Goal: Information Seeking & Learning: Learn about a topic

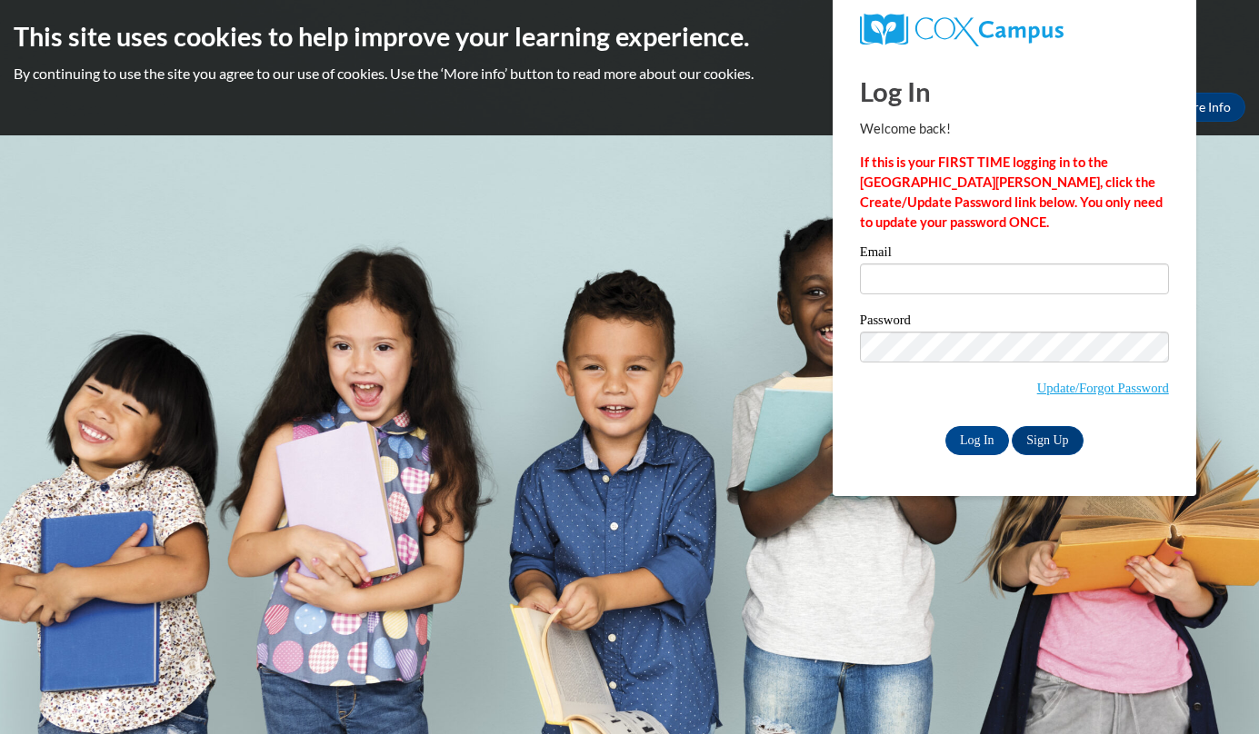
type input "[EMAIL_ADDRESS][DOMAIN_NAME]"
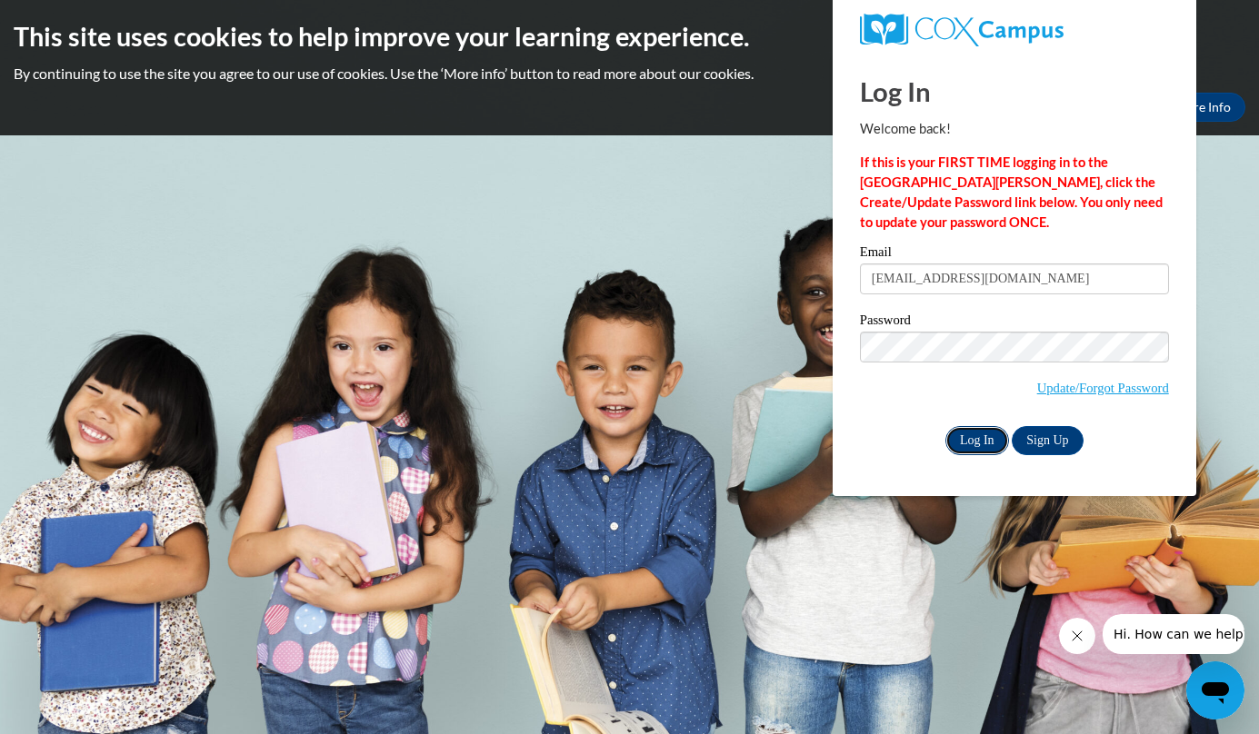
click at [990, 434] on input "Log In" at bounding box center [977, 440] width 64 height 29
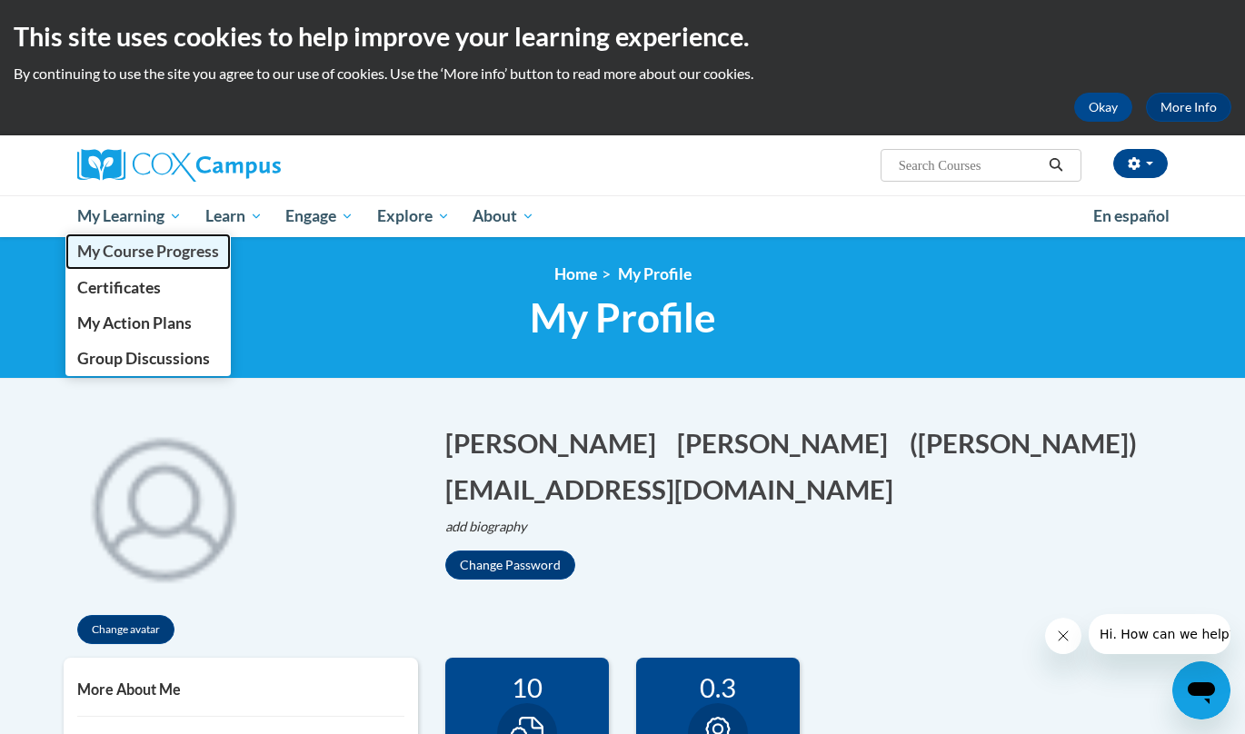
click at [130, 243] on span "My Course Progress" at bounding box center [148, 251] width 142 height 19
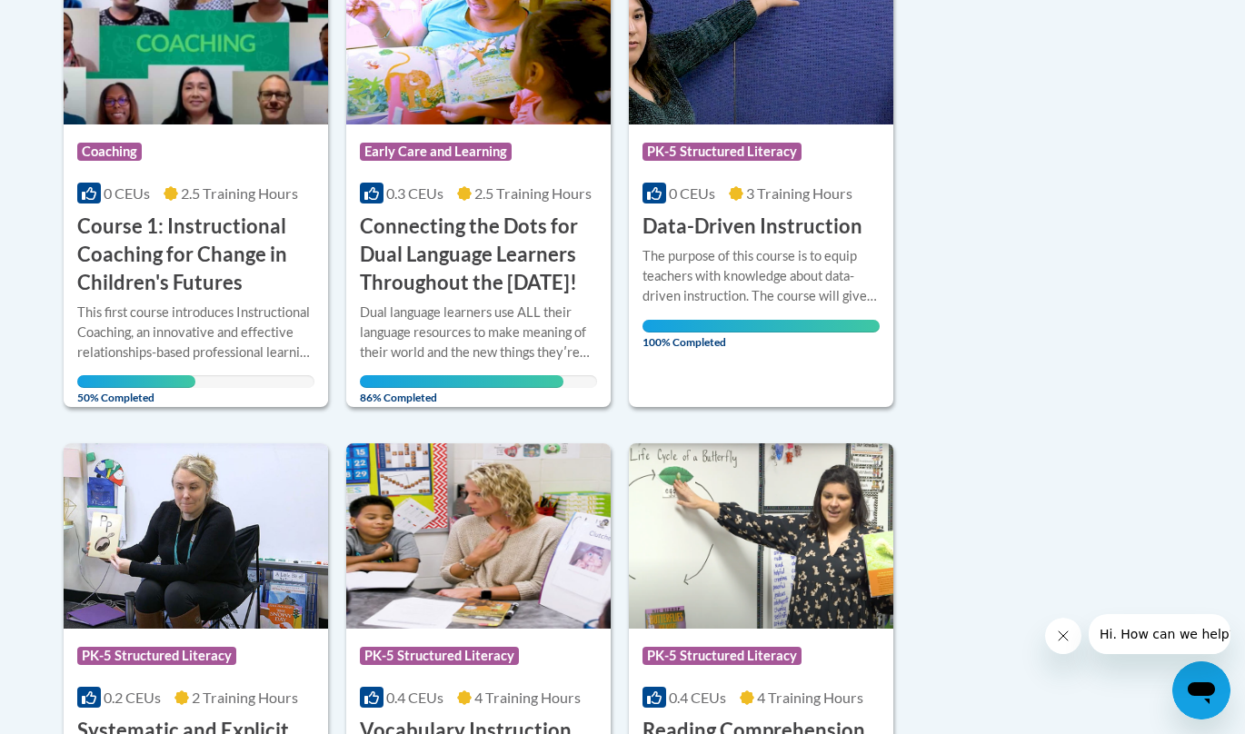
scroll to position [535, 0]
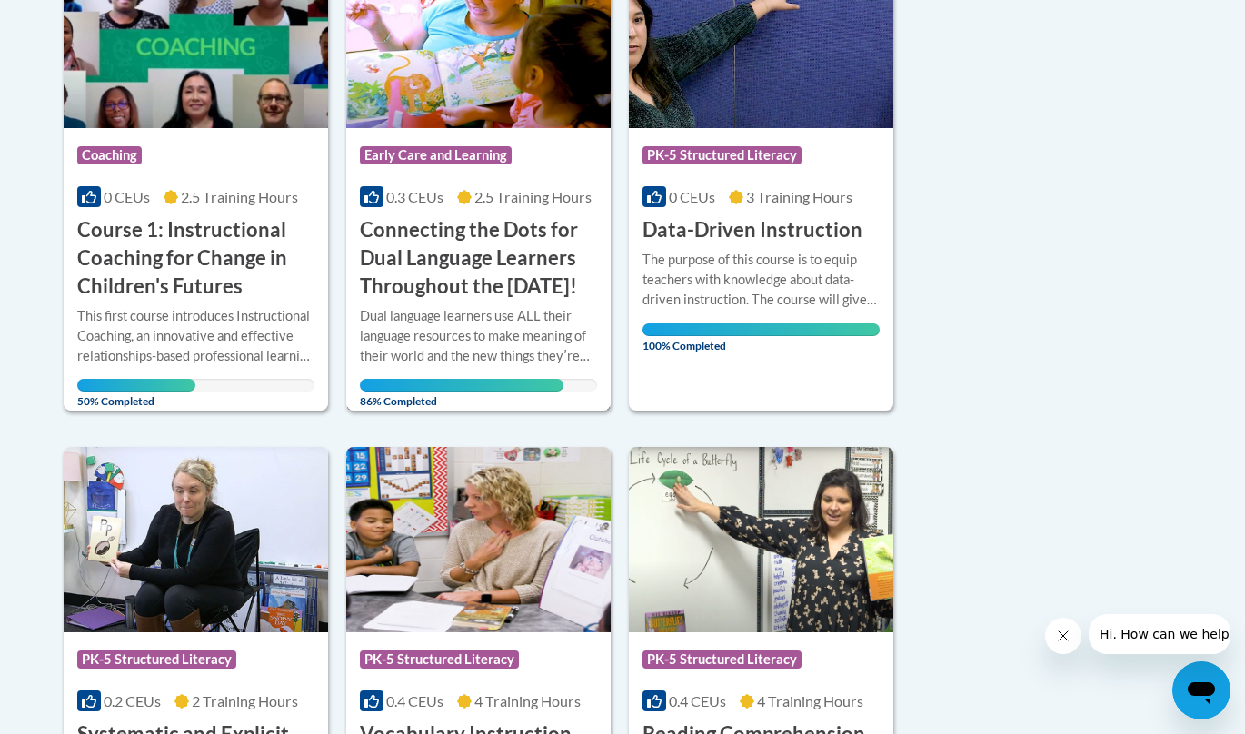
click at [427, 244] on h3 "Connecting the Dots for Dual Language Learners Throughout the [DATE]!" at bounding box center [478, 258] width 237 height 84
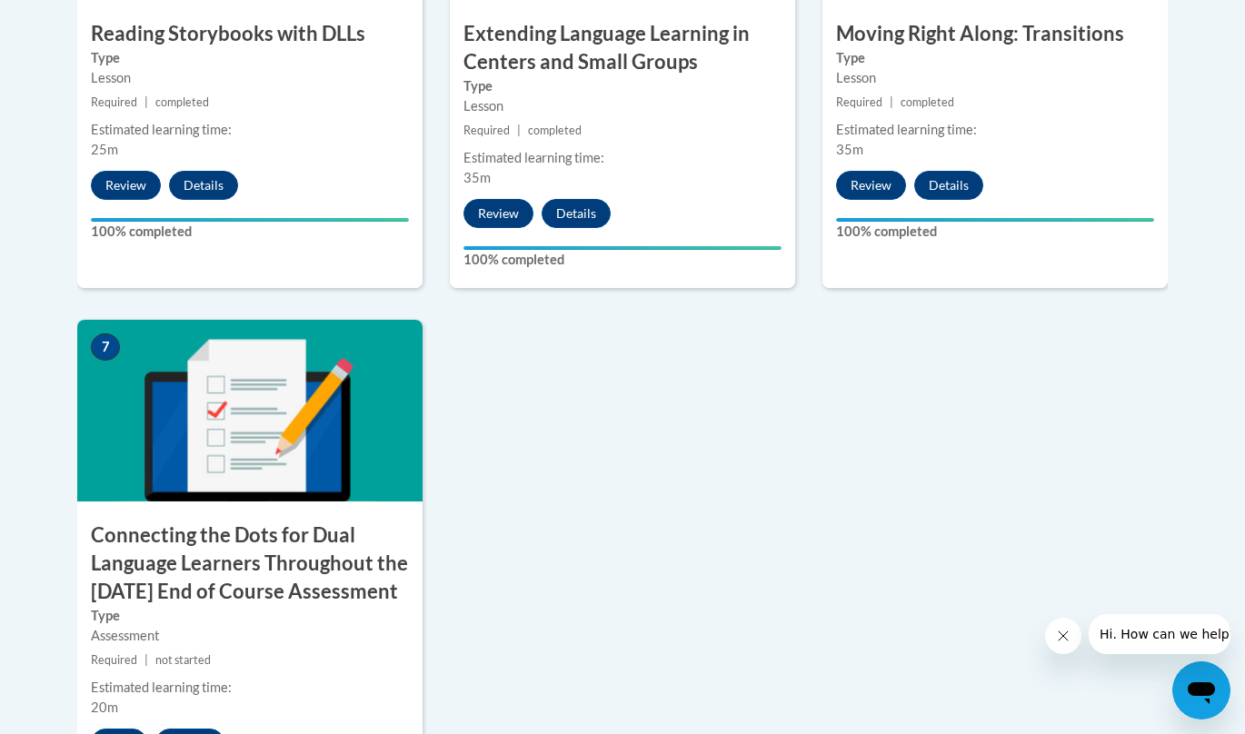
scroll to position [1384, 0]
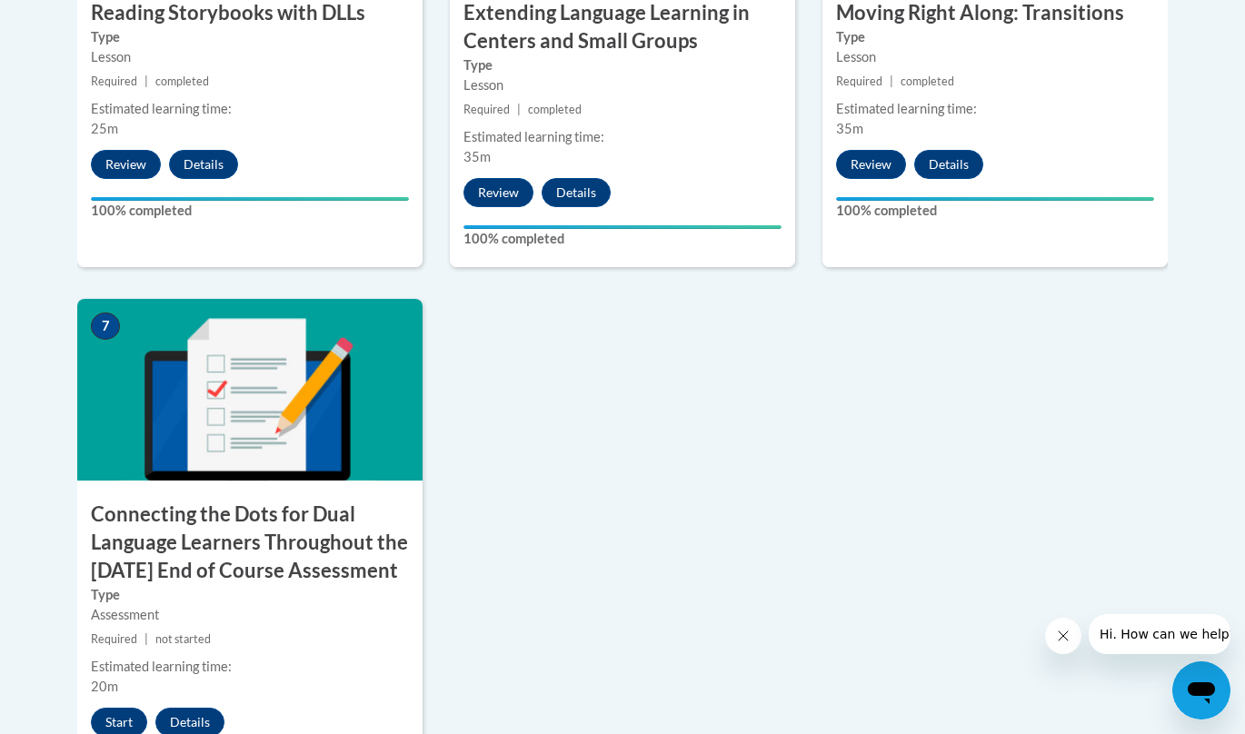
click at [315, 574] on h3 "Connecting the Dots for Dual Language Learners Throughout the Preschool Day End…" at bounding box center [249, 543] width 345 height 84
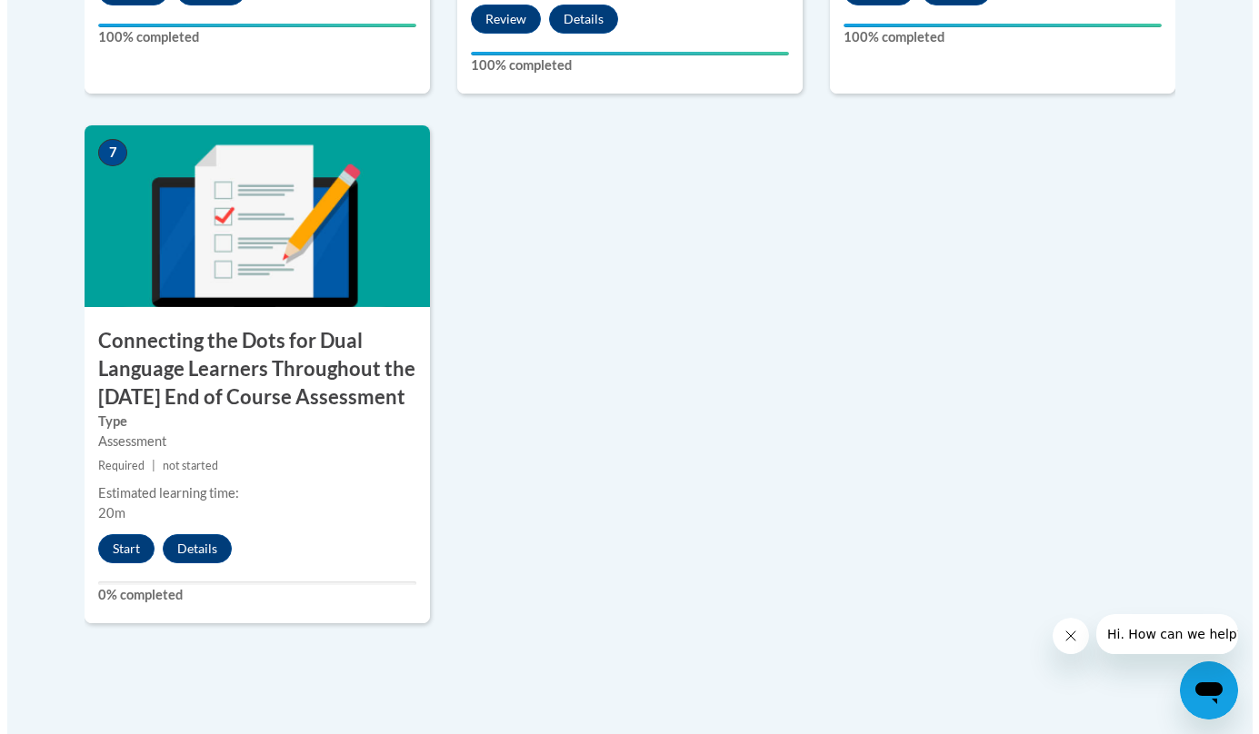
scroll to position [1562, 0]
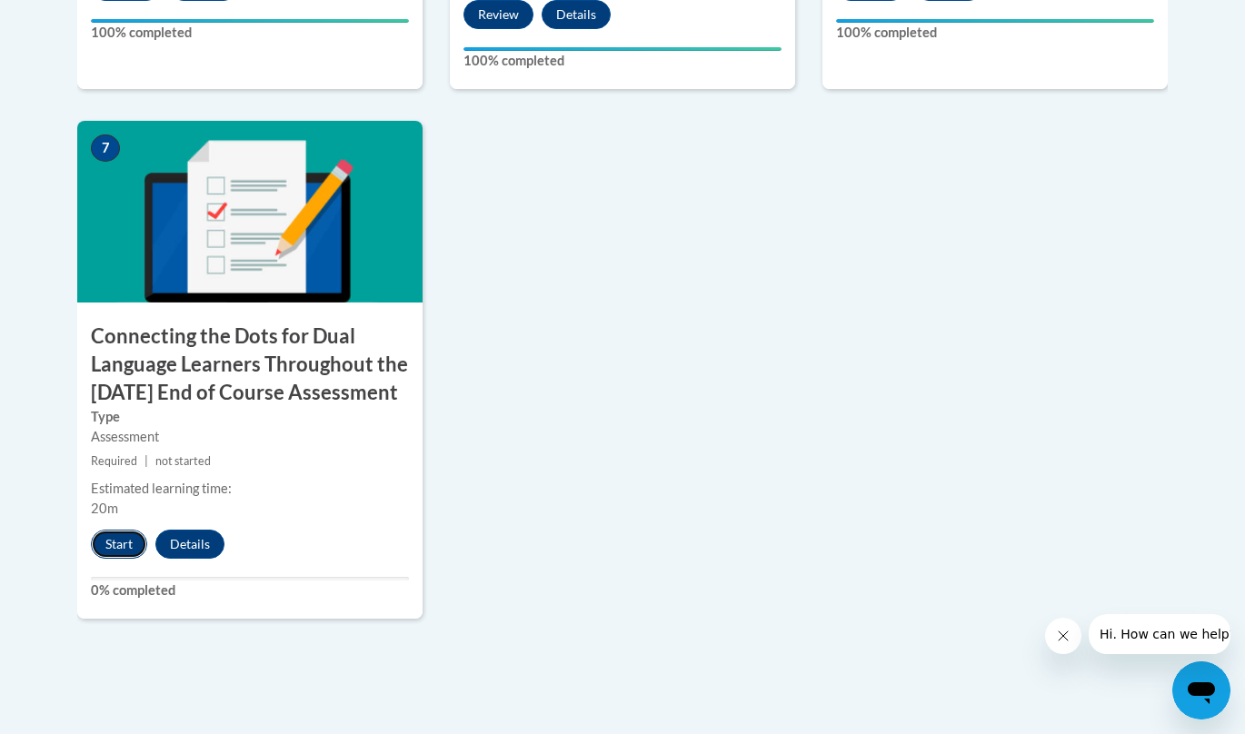
click at [119, 559] on button "Start" at bounding box center [119, 544] width 56 height 29
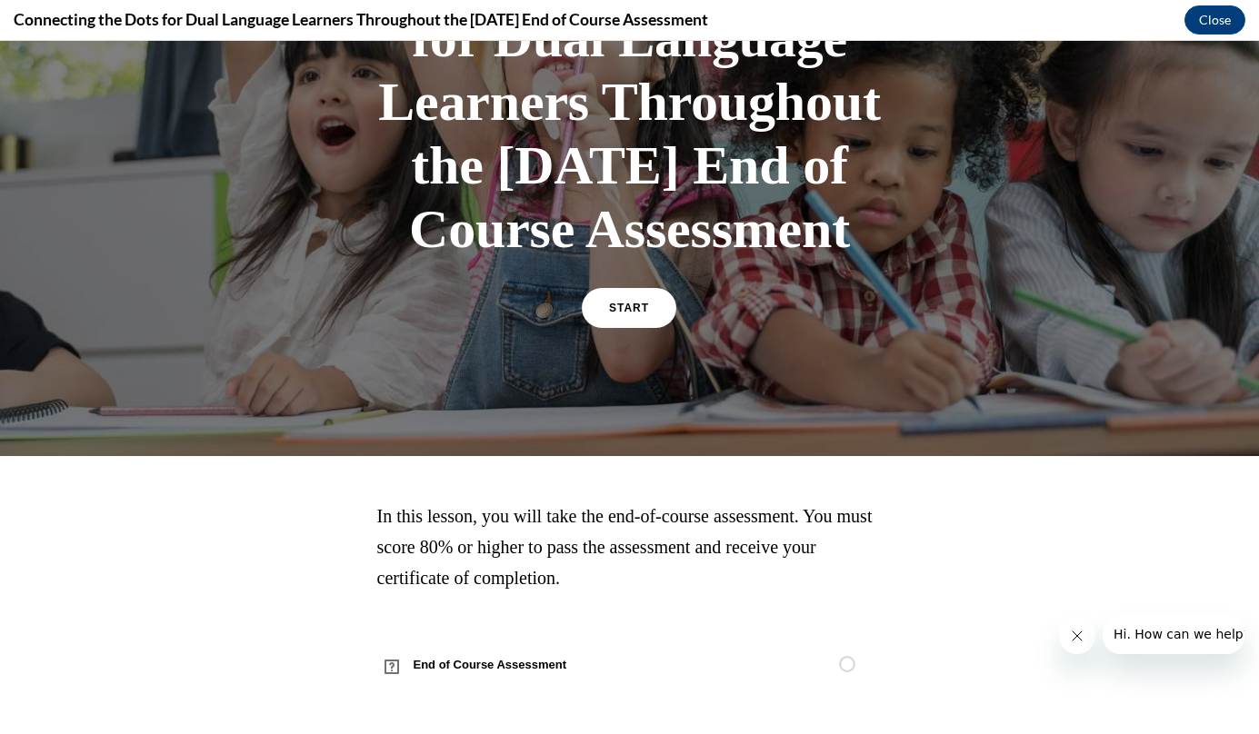
scroll to position [294, 0]
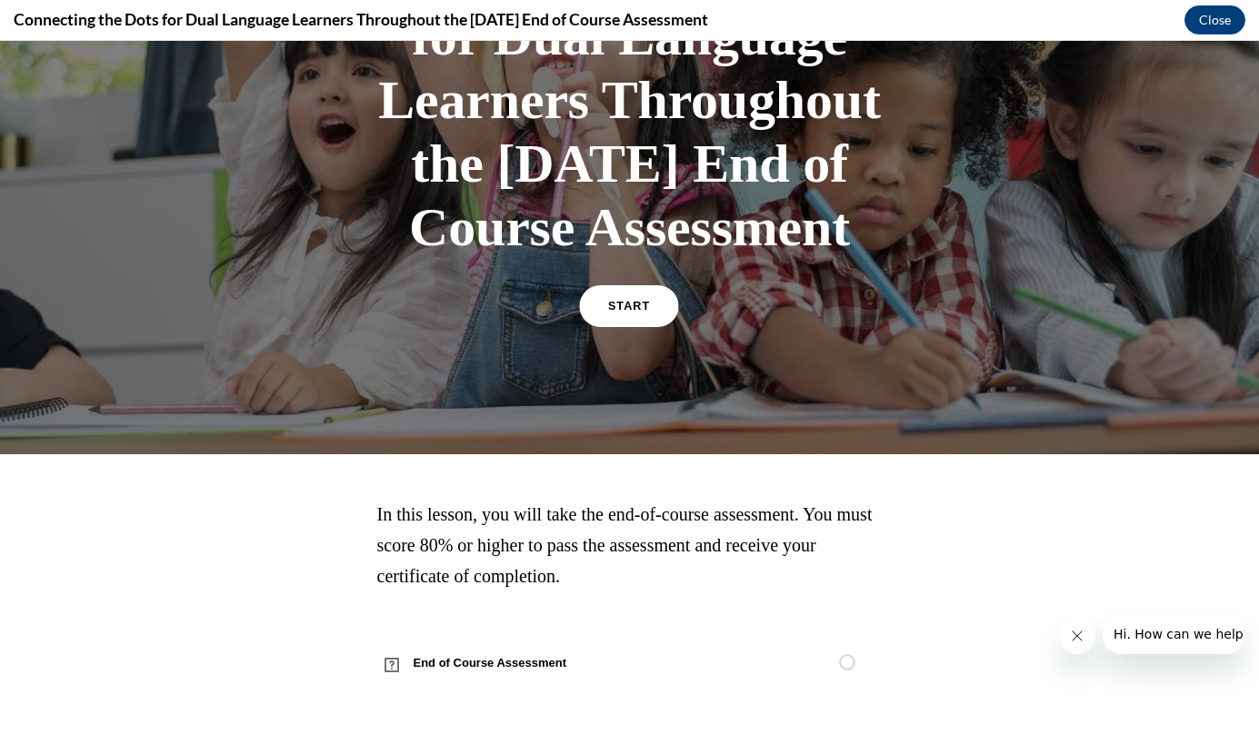
click at [649, 320] on link "START" at bounding box center [629, 306] width 99 height 42
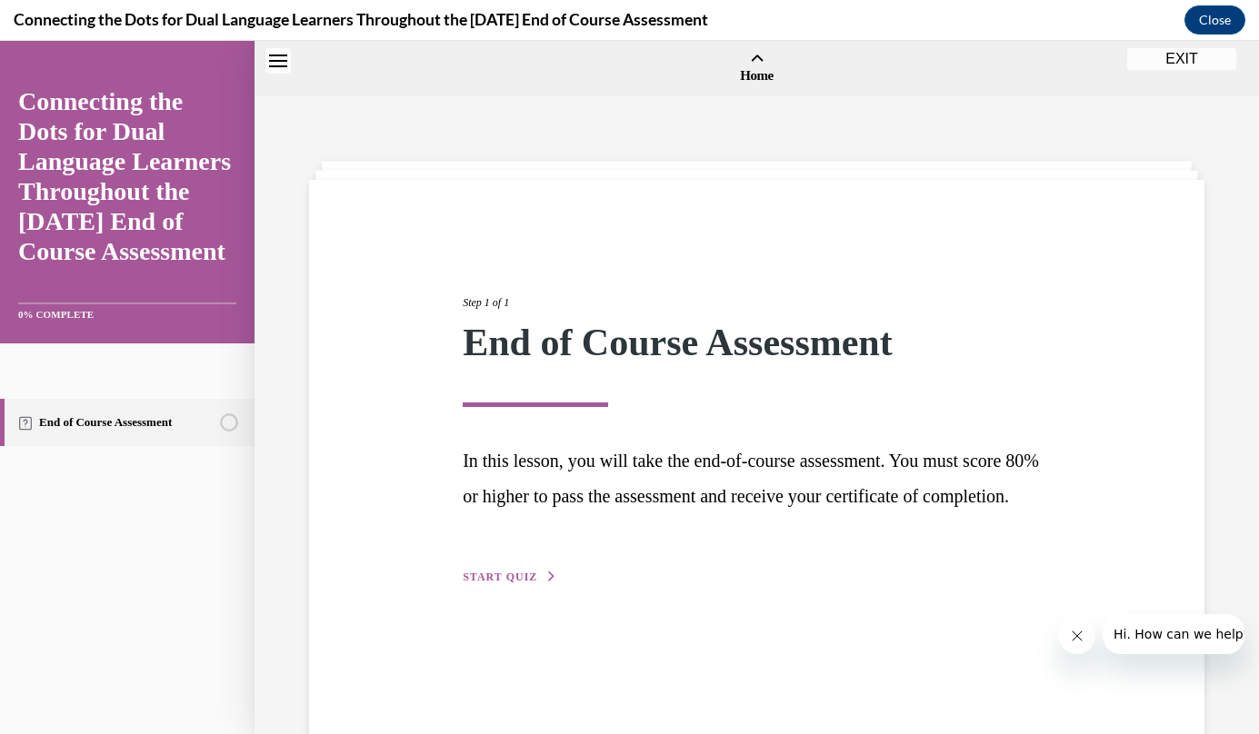
scroll to position [56, 0]
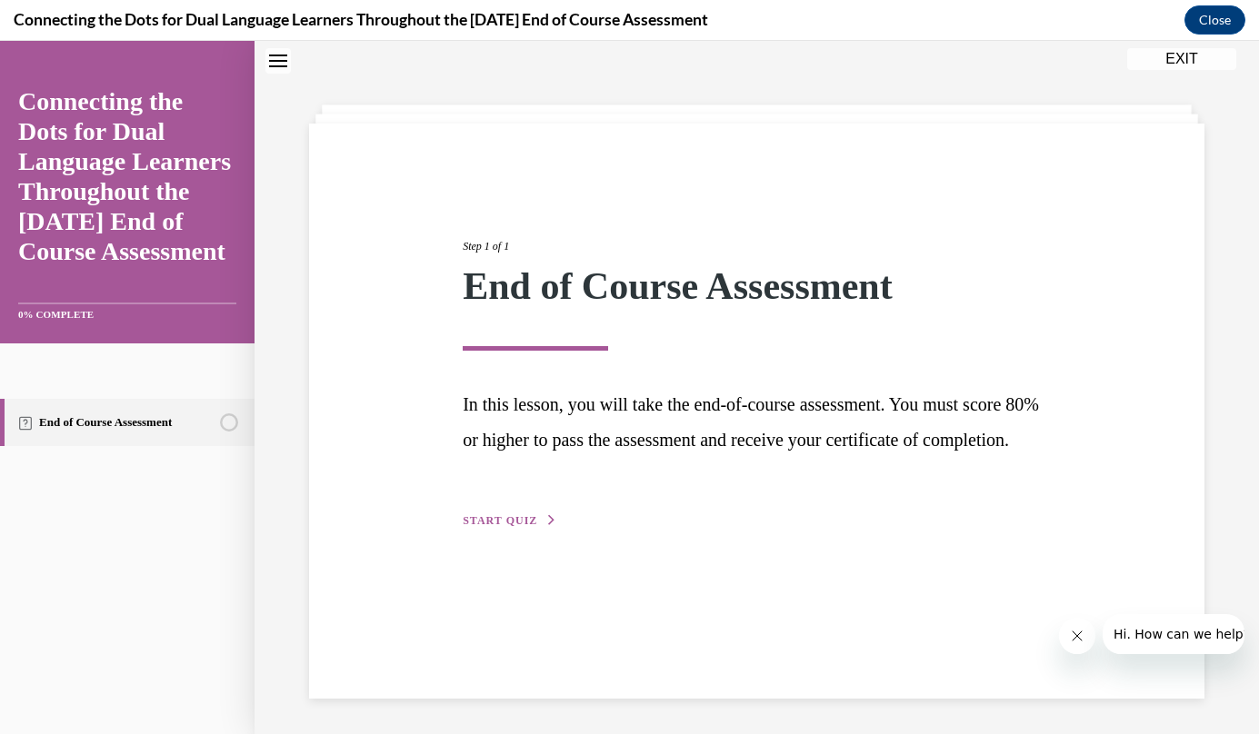
click at [535, 529] on button "START QUIZ" at bounding box center [510, 521] width 95 height 16
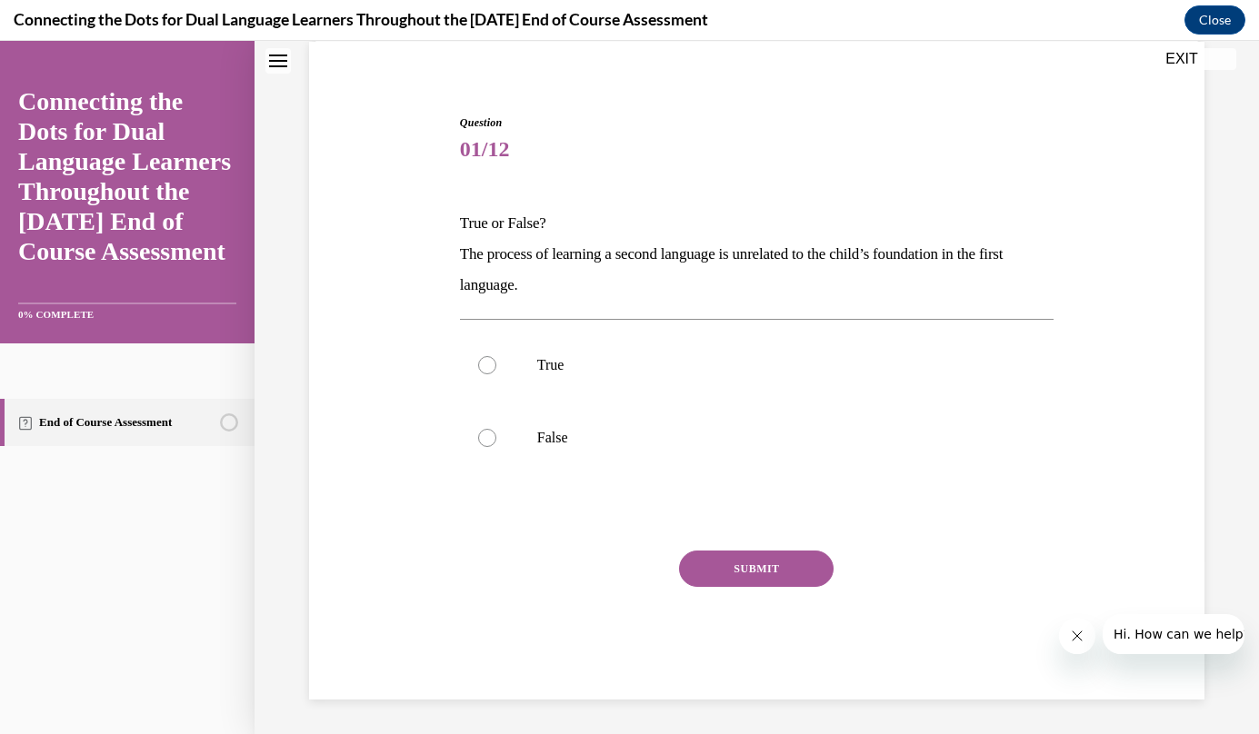
scroll to position [138, 0]
click at [547, 437] on p "False" at bounding box center [772, 438] width 471 height 18
click at [496, 437] on input "False" at bounding box center [487, 438] width 18 height 18
radio input "true"
click at [742, 569] on button "SUBMIT" at bounding box center [756, 569] width 154 height 36
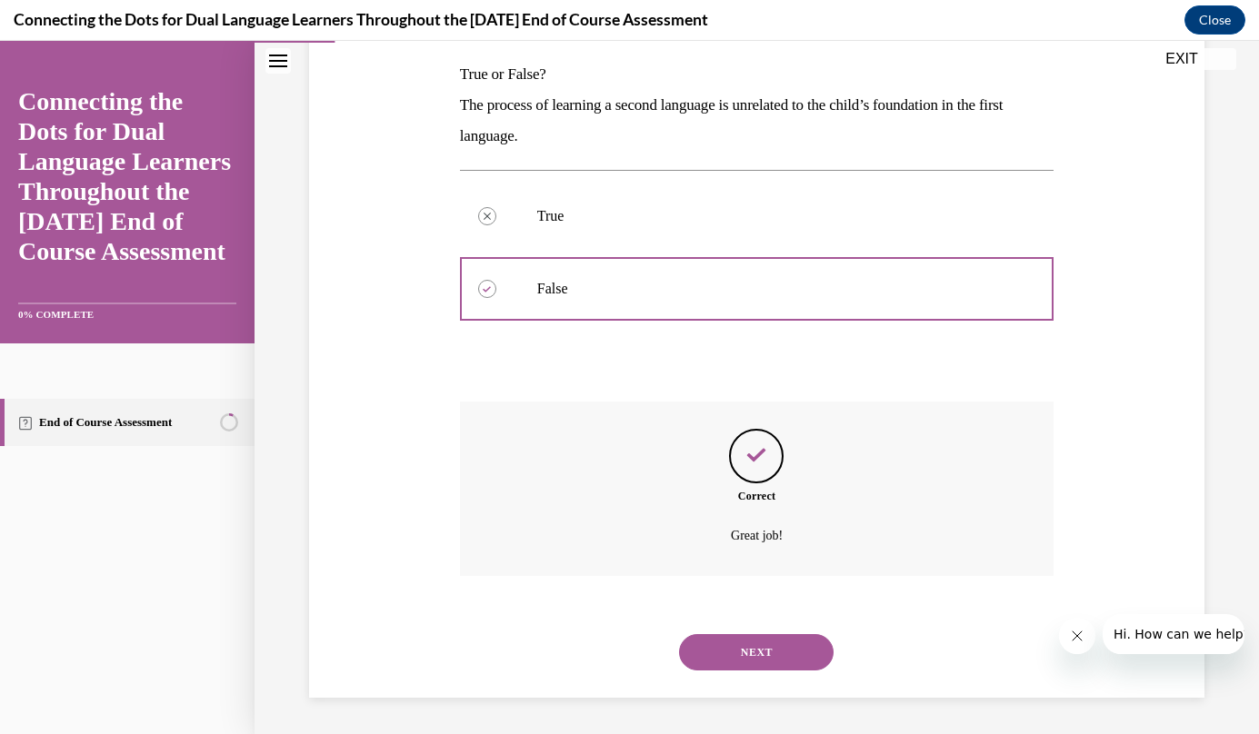
click at [744, 640] on button "NEXT" at bounding box center [756, 652] width 154 height 36
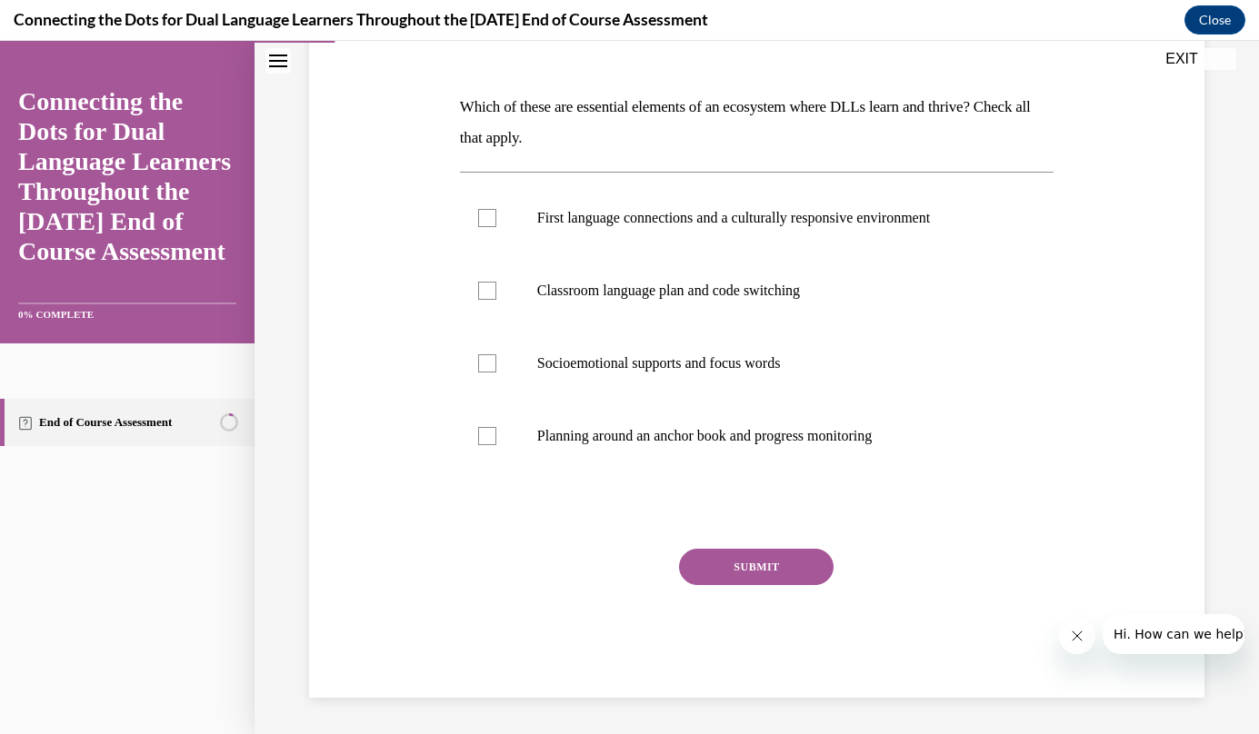
scroll to position [203, 0]
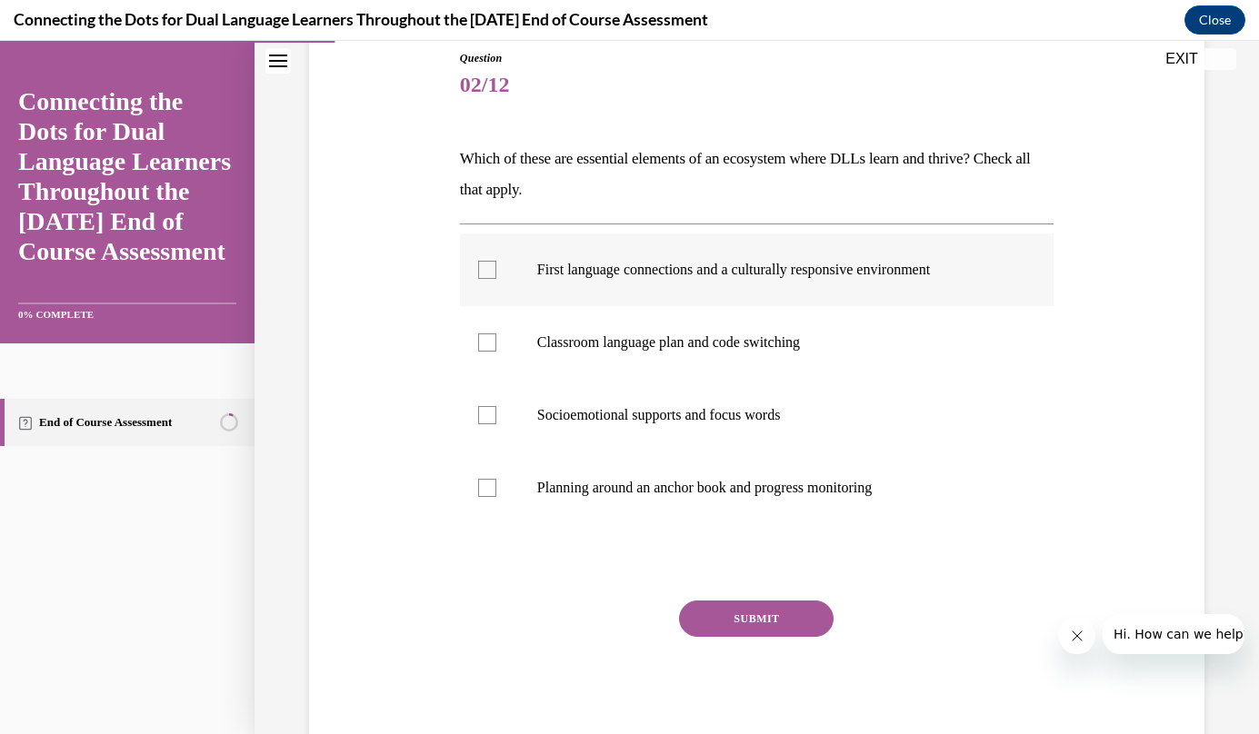
click at [579, 274] on p "First language connections and a culturally responsive environment" at bounding box center [772, 270] width 471 height 18
click at [496, 274] on input "First language connections and a culturally responsive environment" at bounding box center [487, 270] width 18 height 18
checkbox input "true"
click at [499, 479] on label "Planning around an anchor book and progress monitoring" at bounding box center [756, 488] width 593 height 73
click at [496, 479] on input "Planning around an anchor book and progress monitoring" at bounding box center [487, 488] width 18 height 18
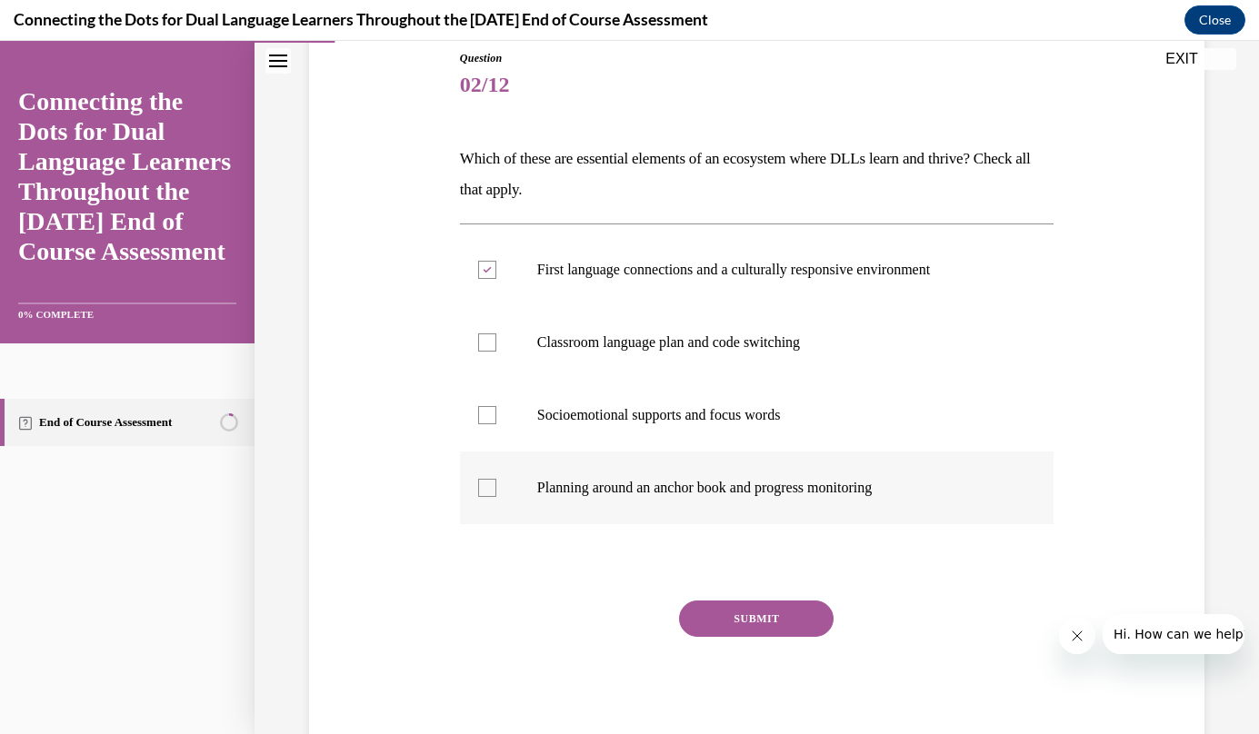
checkbox input "true"
click at [769, 623] on button "SUBMIT" at bounding box center [756, 619] width 154 height 36
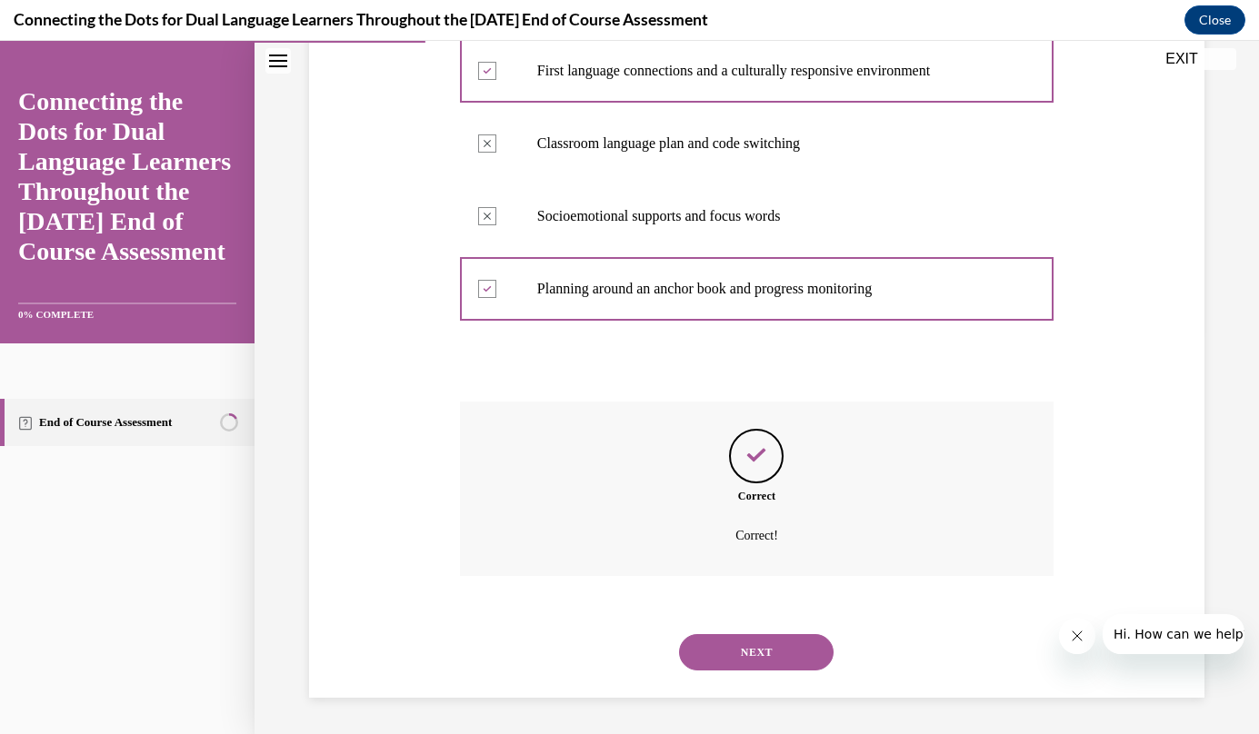
click at [759, 649] on button "NEXT" at bounding box center [756, 652] width 154 height 36
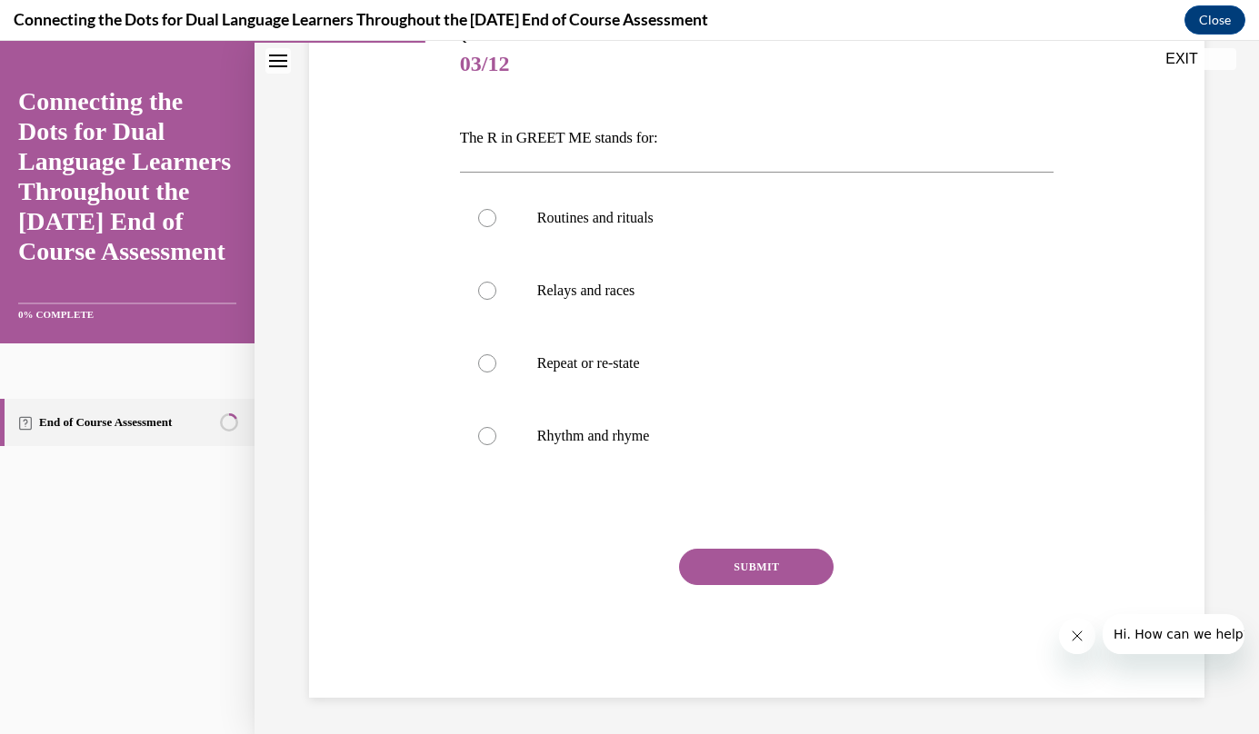
scroll to position [202, 0]
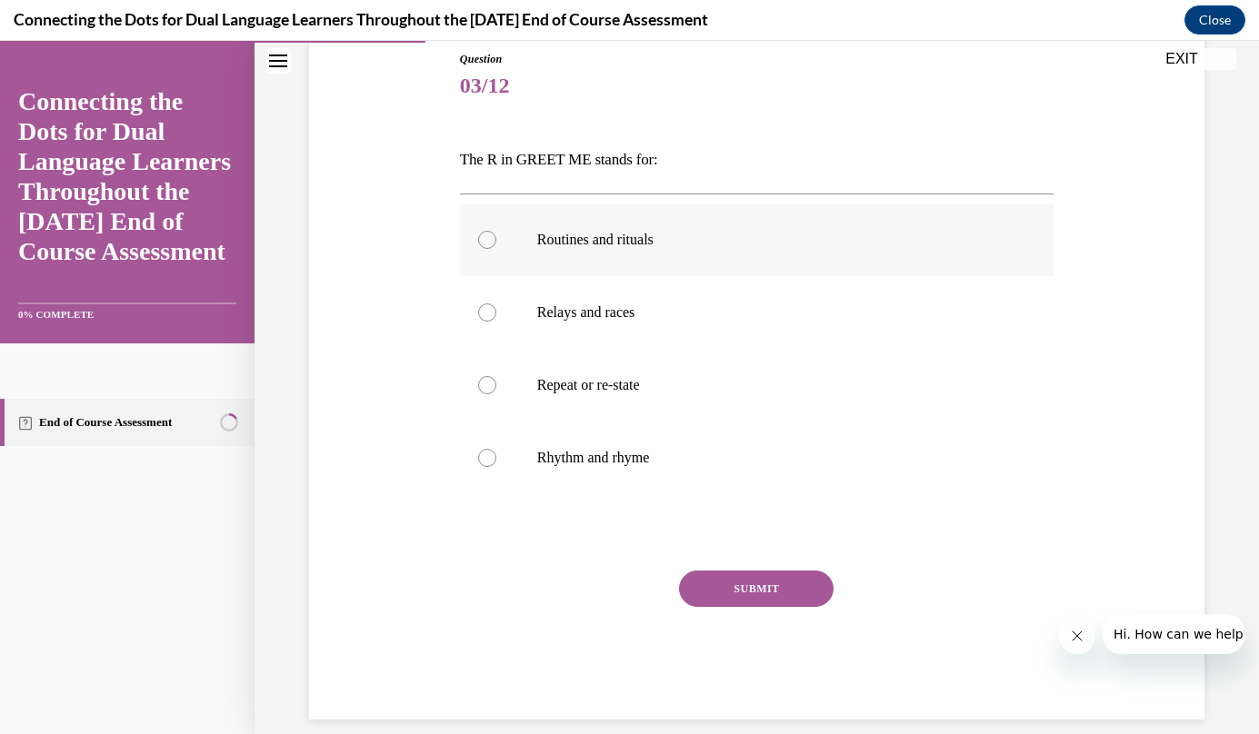
click at [637, 243] on p "Routines and rituals" at bounding box center [772, 240] width 471 height 18
click at [496, 243] on input "Routines and rituals" at bounding box center [487, 240] width 18 height 18
radio input "true"
click at [758, 603] on button "SUBMIT" at bounding box center [756, 589] width 154 height 36
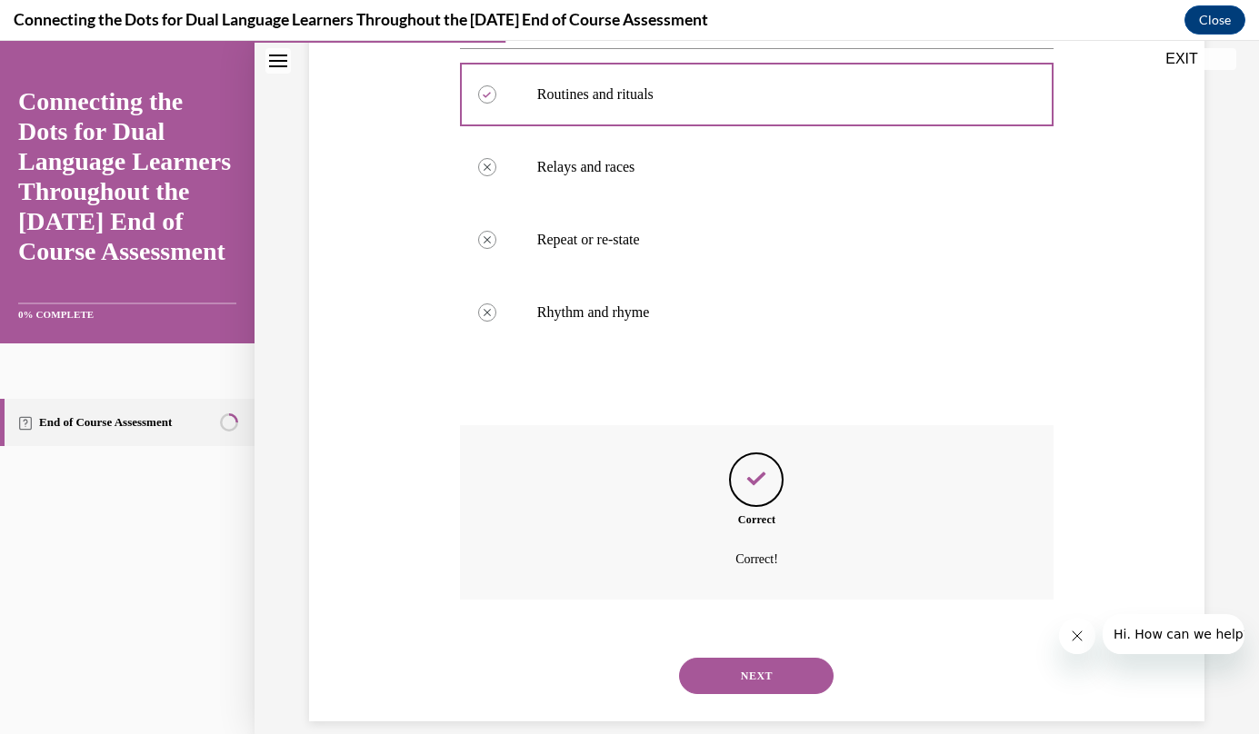
scroll to position [371, 0]
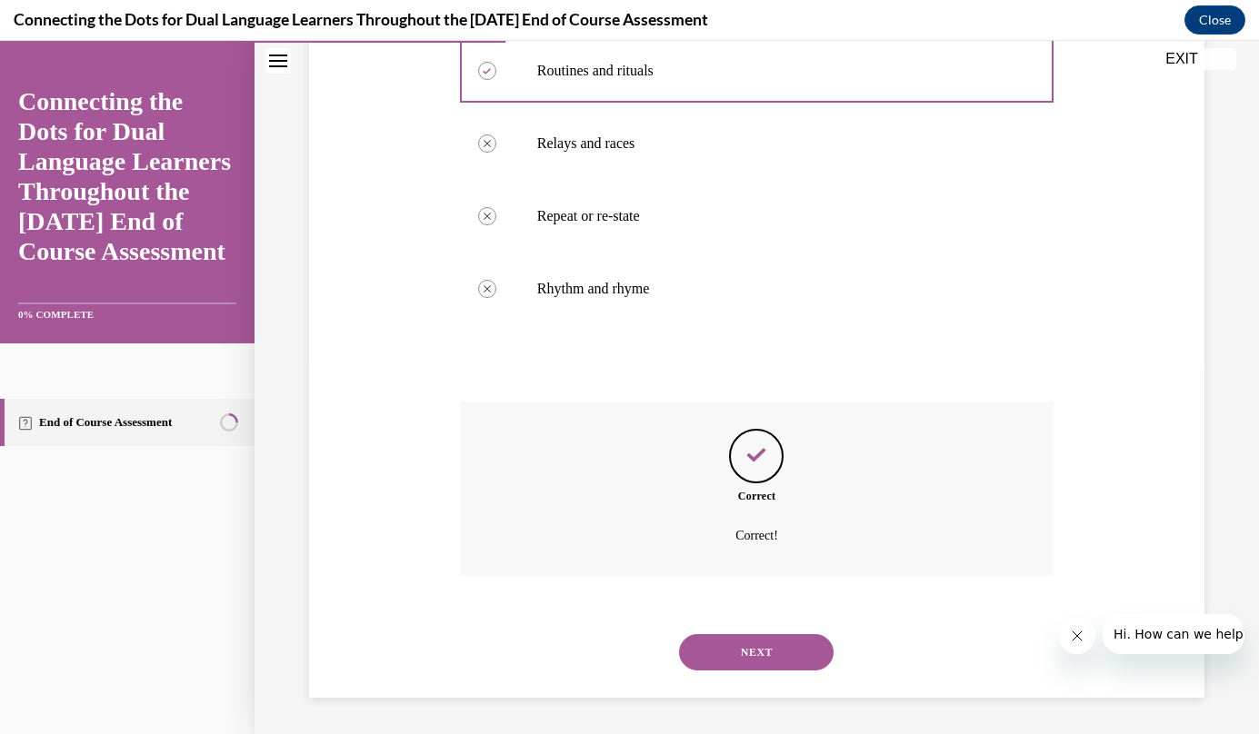
click at [775, 648] on button "NEXT" at bounding box center [756, 652] width 154 height 36
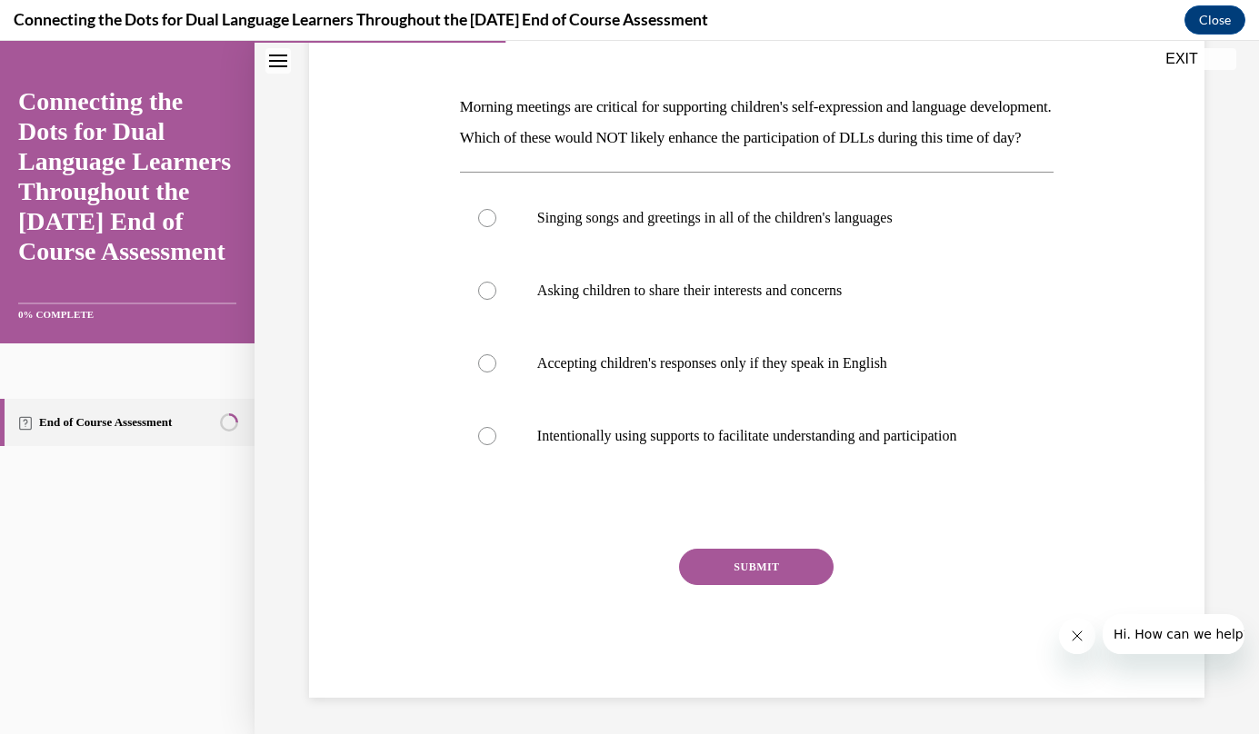
scroll to position [285, 0]
click at [493, 365] on div at bounding box center [487, 363] width 18 height 18
click at [493, 365] on input "Accepting children's responses only if they speak in English" at bounding box center [487, 363] width 18 height 18
radio input "true"
click at [768, 569] on button "SUBMIT" at bounding box center [756, 567] width 154 height 36
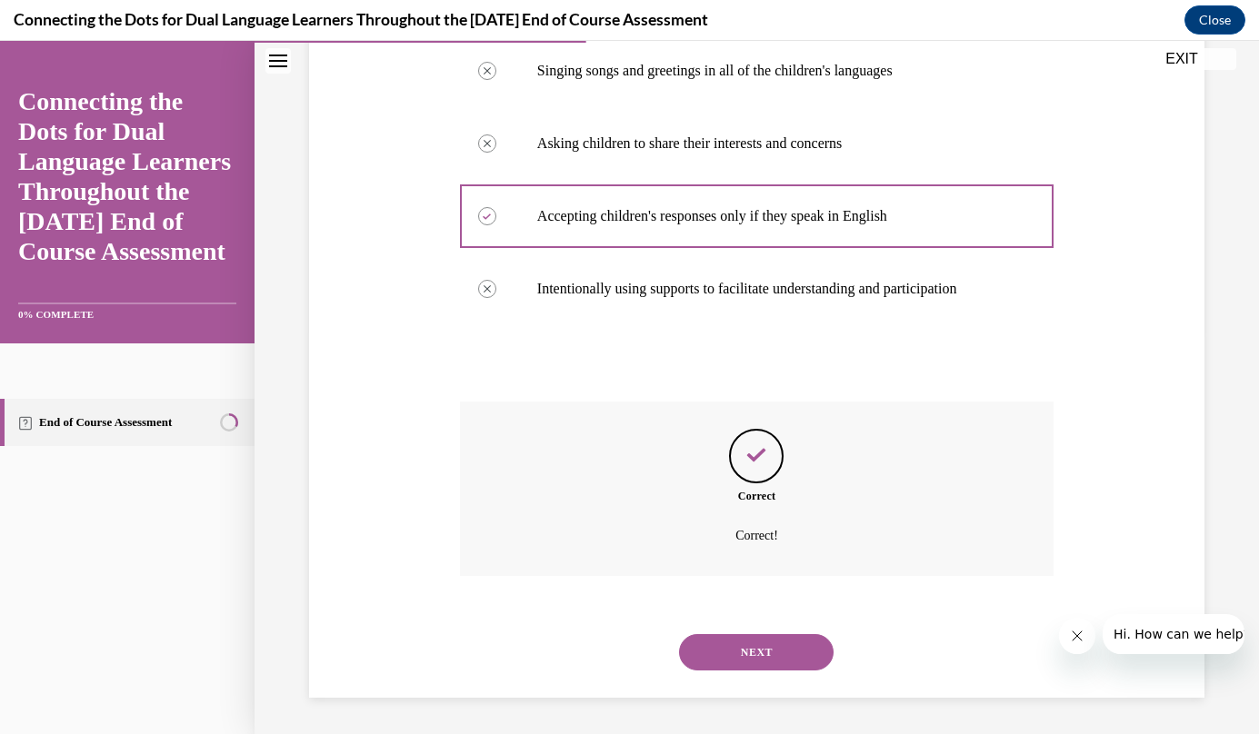
scroll to position [433, 0]
click at [762, 662] on button "NEXT" at bounding box center [756, 652] width 154 height 36
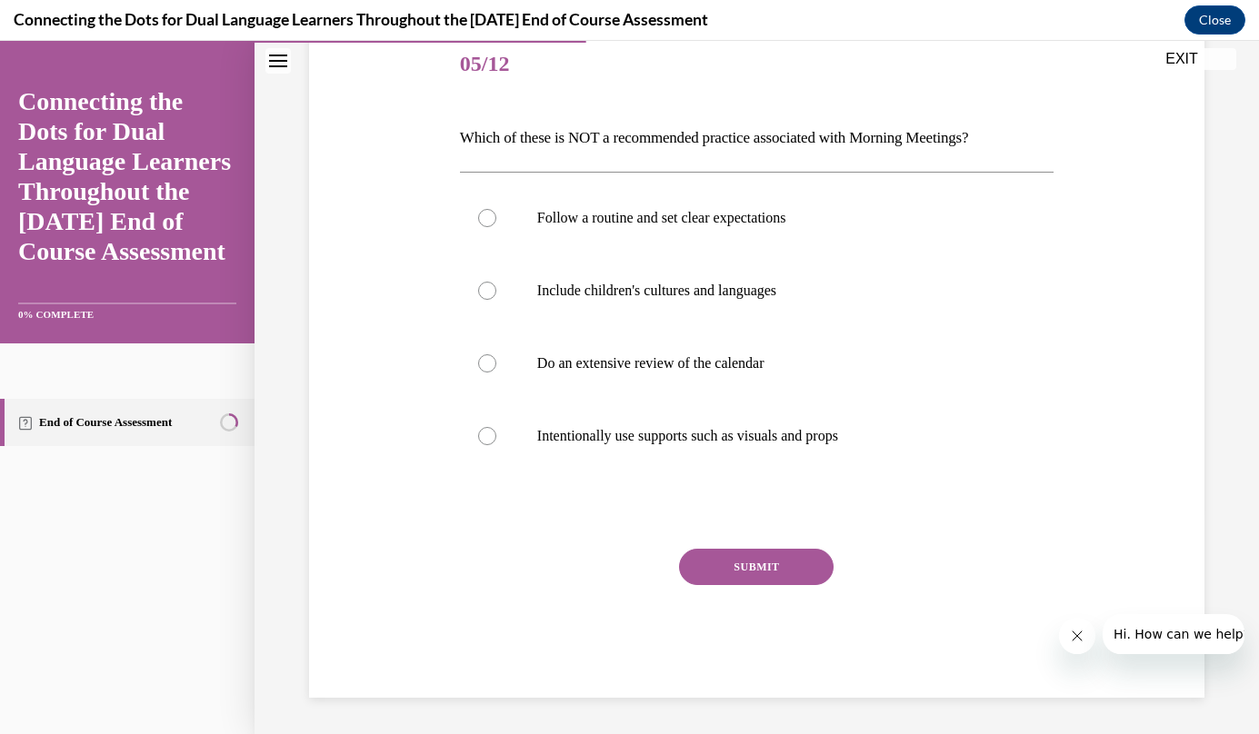
scroll to position [202, 0]
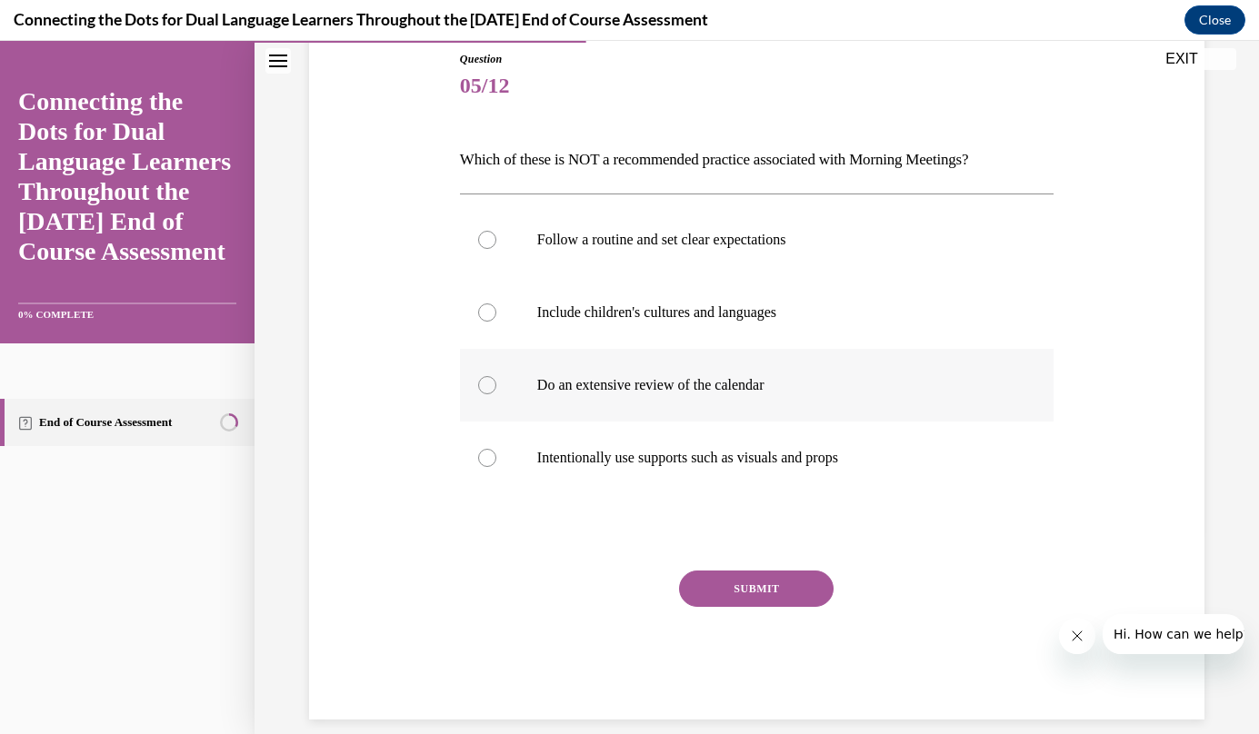
click at [503, 378] on label "Do an extensive review of the calendar" at bounding box center [756, 385] width 593 height 73
click at [496, 378] on input "Do an extensive review of the calendar" at bounding box center [487, 385] width 18 height 18
radio input "true"
click at [767, 587] on button "SUBMIT" at bounding box center [756, 589] width 154 height 36
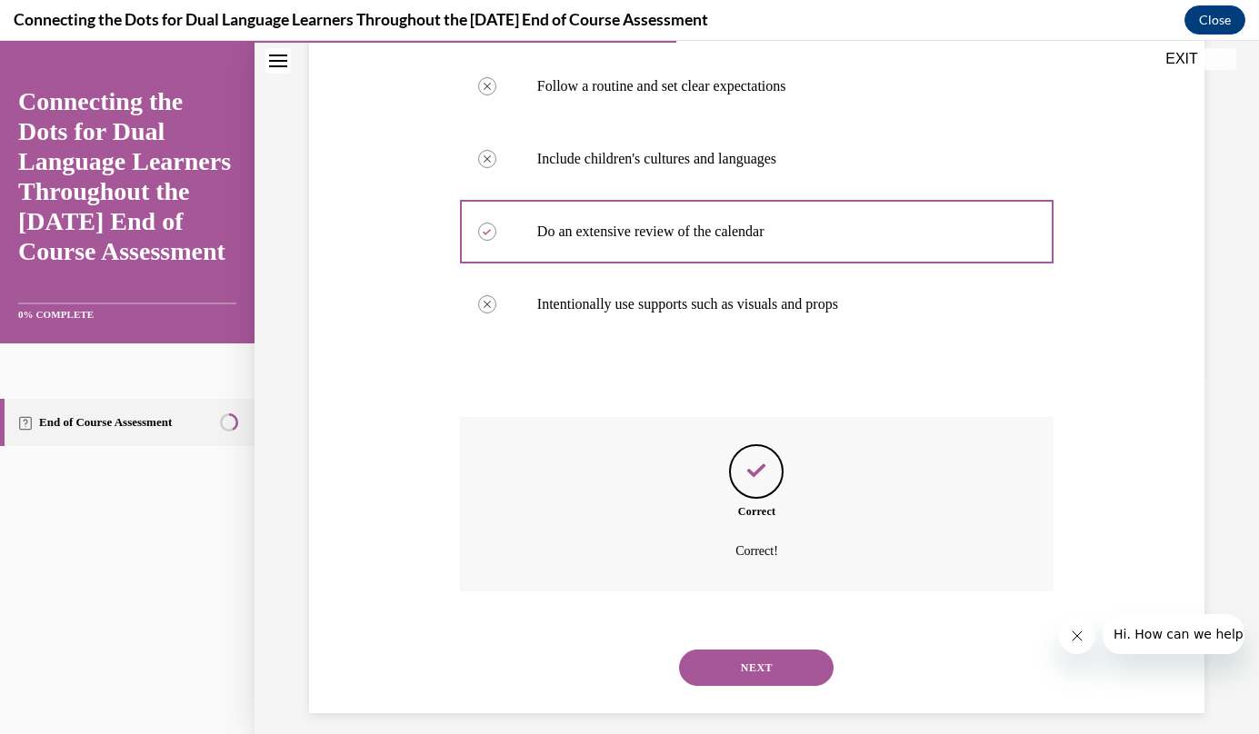
scroll to position [371, 0]
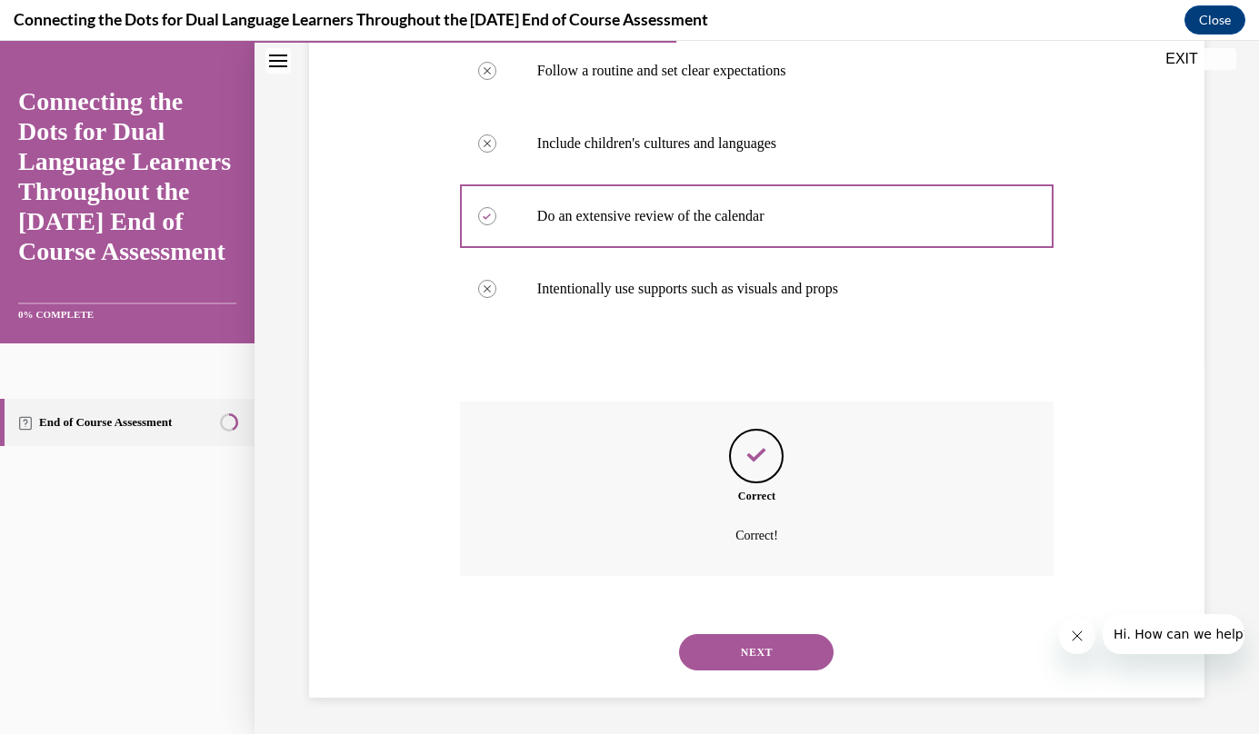
click at [755, 652] on button "NEXT" at bounding box center [756, 652] width 154 height 36
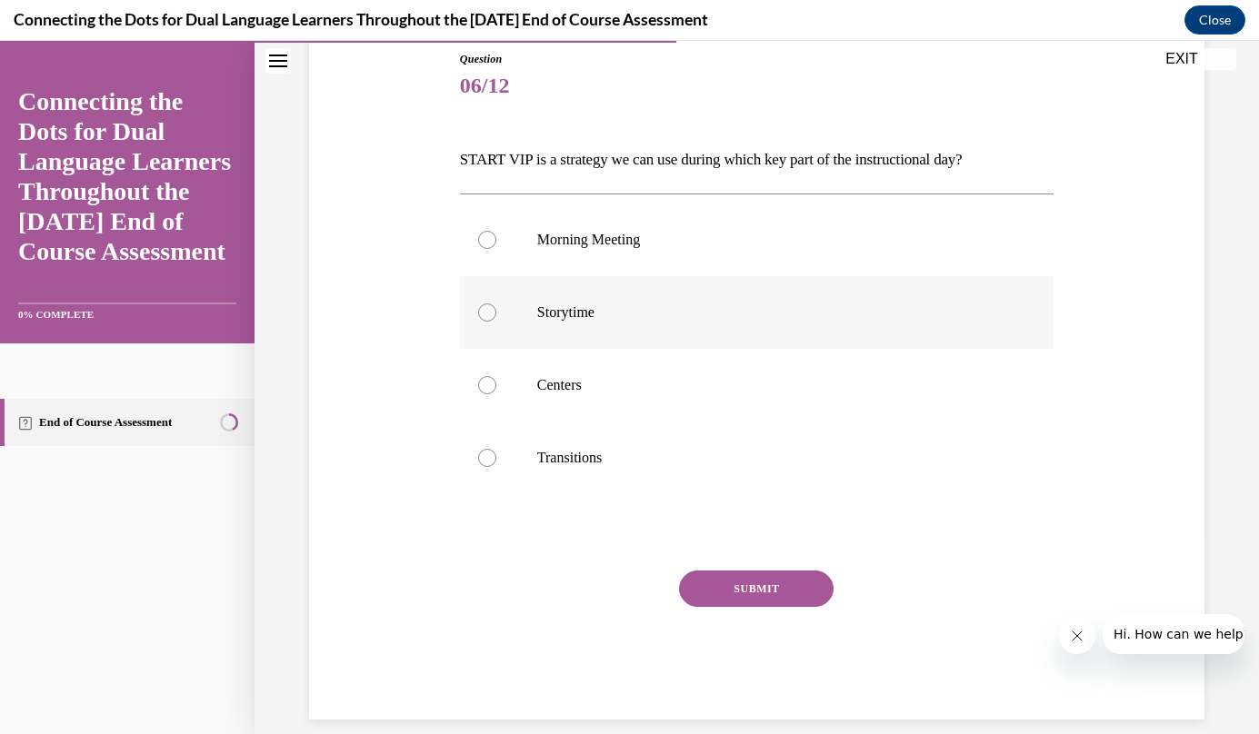
click at [623, 307] on p "Storytime" at bounding box center [772, 313] width 471 height 18
click at [496, 307] on input "Storytime" at bounding box center [487, 313] width 18 height 18
radio input "true"
click at [768, 590] on button "SUBMIT" at bounding box center [756, 589] width 154 height 36
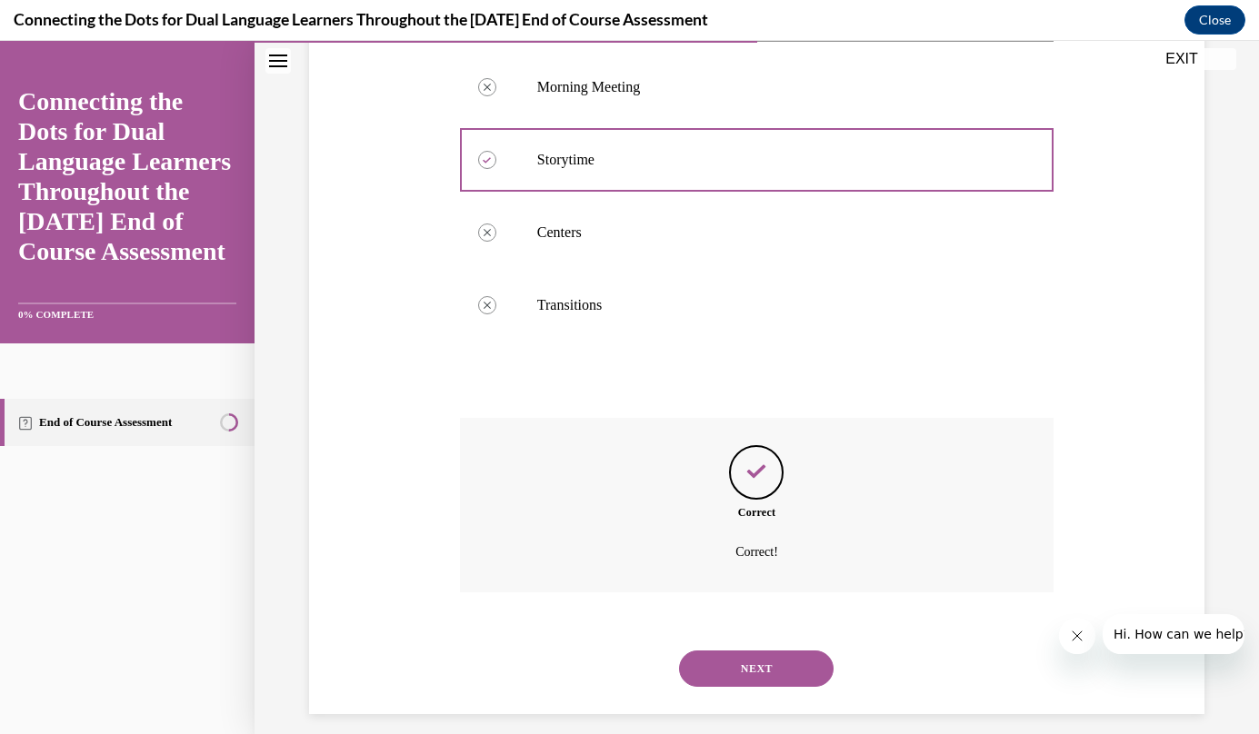
scroll to position [371, 0]
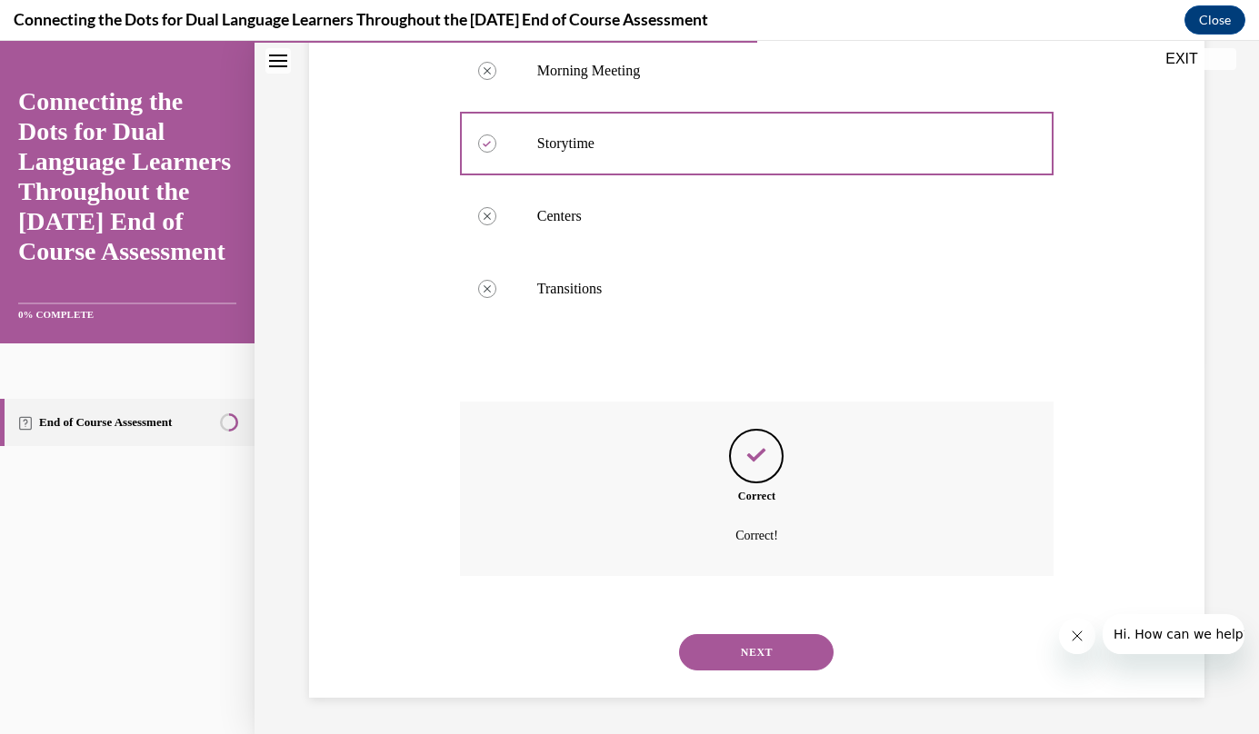
click at [769, 653] on button "NEXT" at bounding box center [756, 652] width 154 height 36
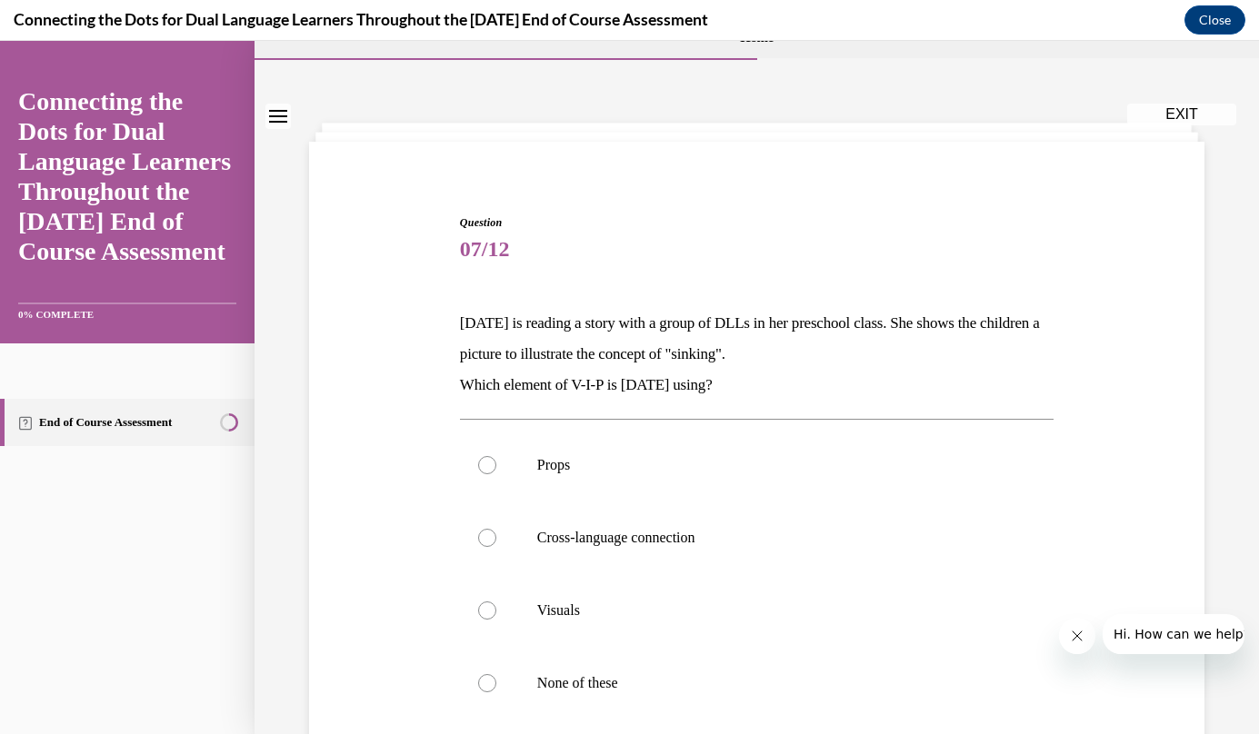
scroll to position [57, 0]
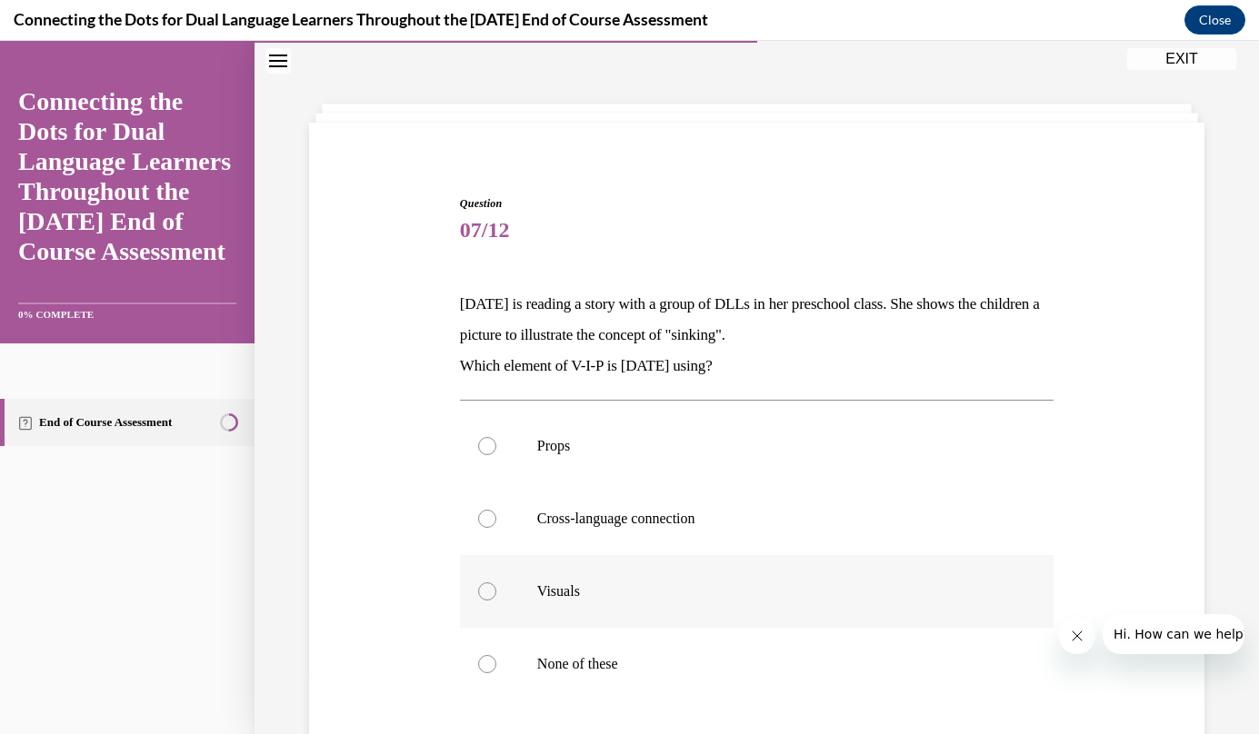
click at [666, 593] on p "Visuals" at bounding box center [772, 592] width 471 height 18
click at [496, 593] on input "Visuals" at bounding box center [487, 592] width 18 height 18
radio input "true"
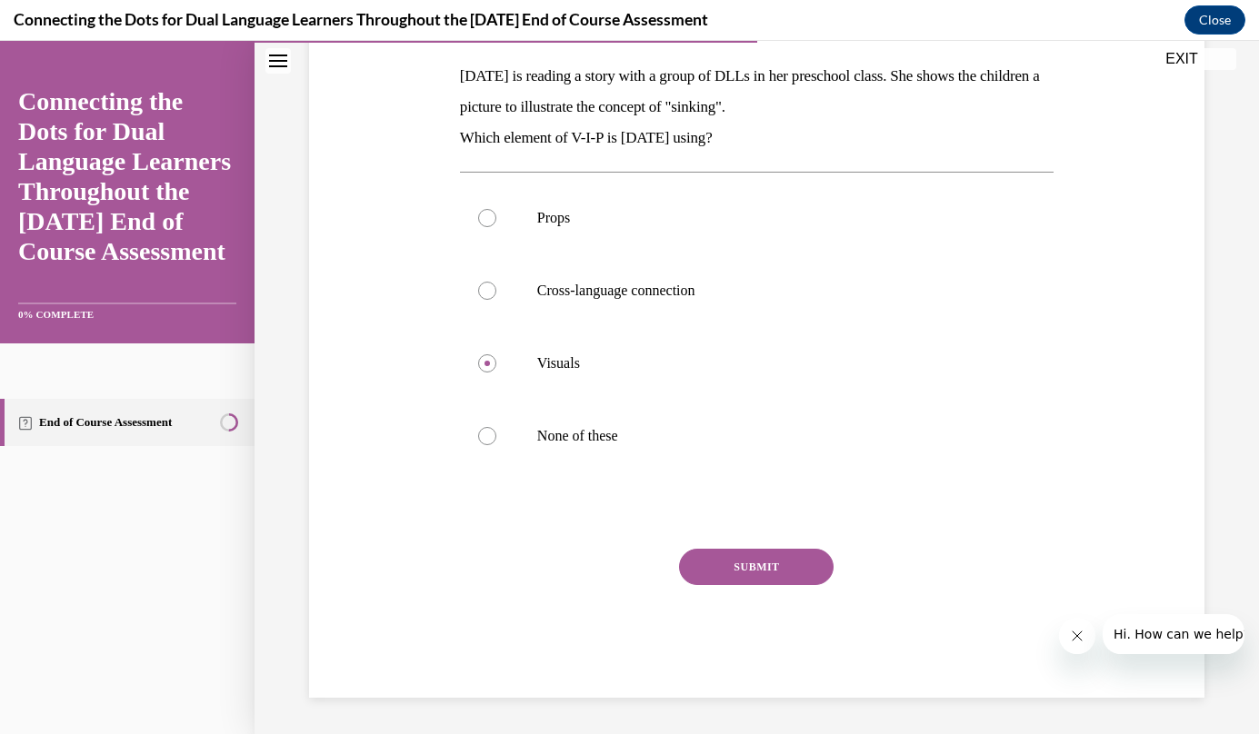
click at [751, 578] on button "SUBMIT" at bounding box center [756, 567] width 154 height 36
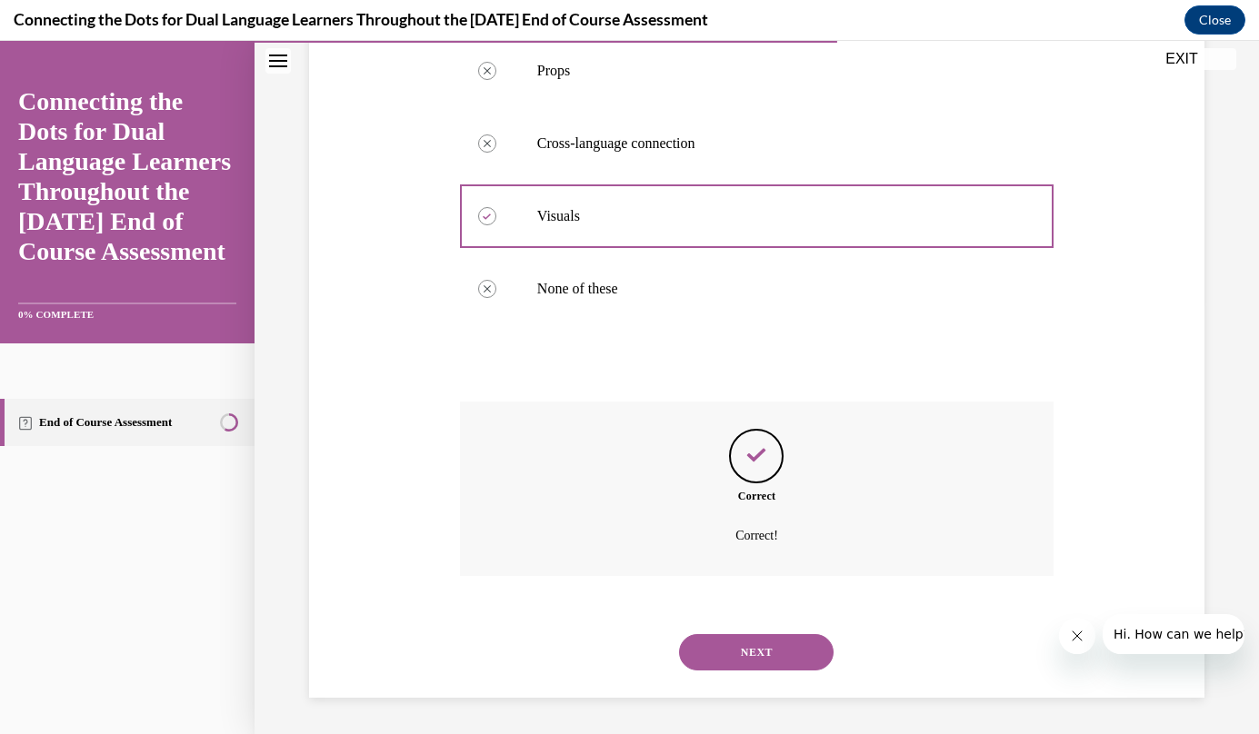
click at [807, 660] on button "NEXT" at bounding box center [756, 652] width 154 height 36
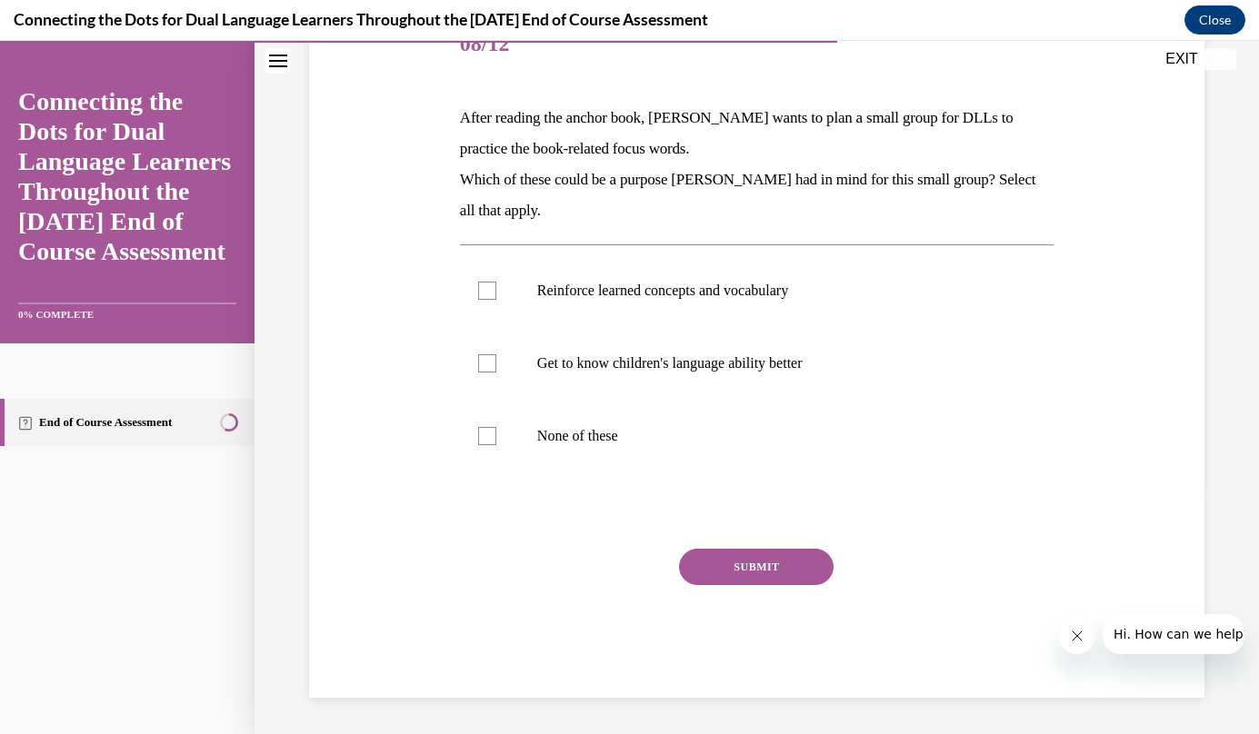
scroll to position [203, 0]
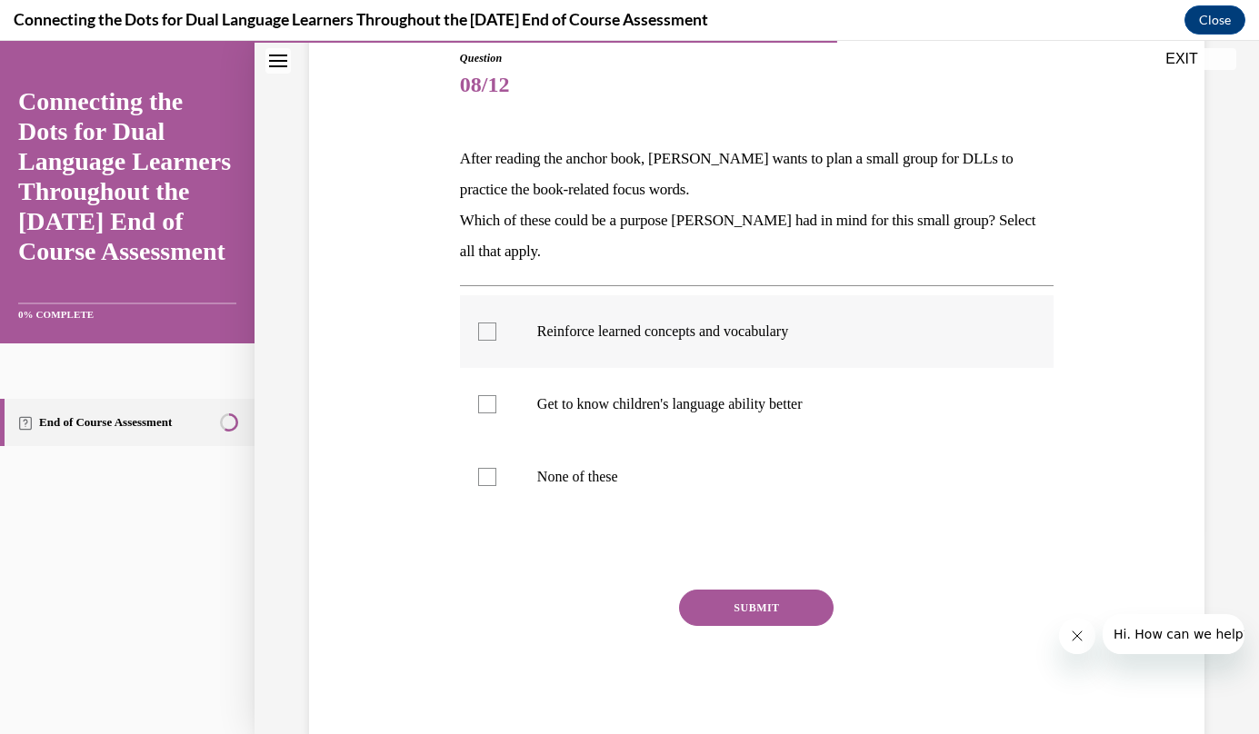
click at [631, 331] on p "Reinforce learned concepts and vocabulary" at bounding box center [772, 332] width 471 height 18
click at [496, 331] on input "Reinforce learned concepts and vocabulary" at bounding box center [487, 332] width 18 height 18
checkbox input "true"
click at [632, 429] on label "Get to know children's language ability better" at bounding box center [756, 404] width 593 height 73
click at [496, 413] on input "Get to know children's language ability better" at bounding box center [487, 404] width 18 height 18
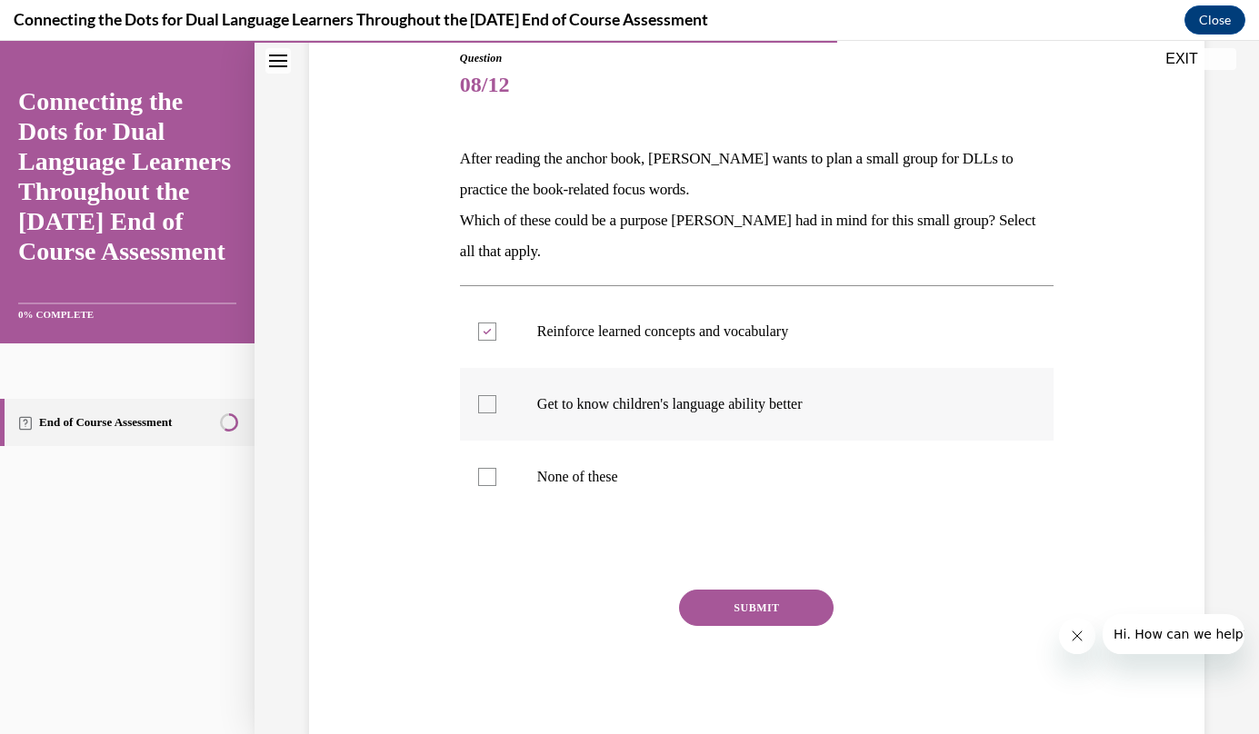
checkbox input "true"
click at [783, 604] on button "SUBMIT" at bounding box center [756, 608] width 154 height 36
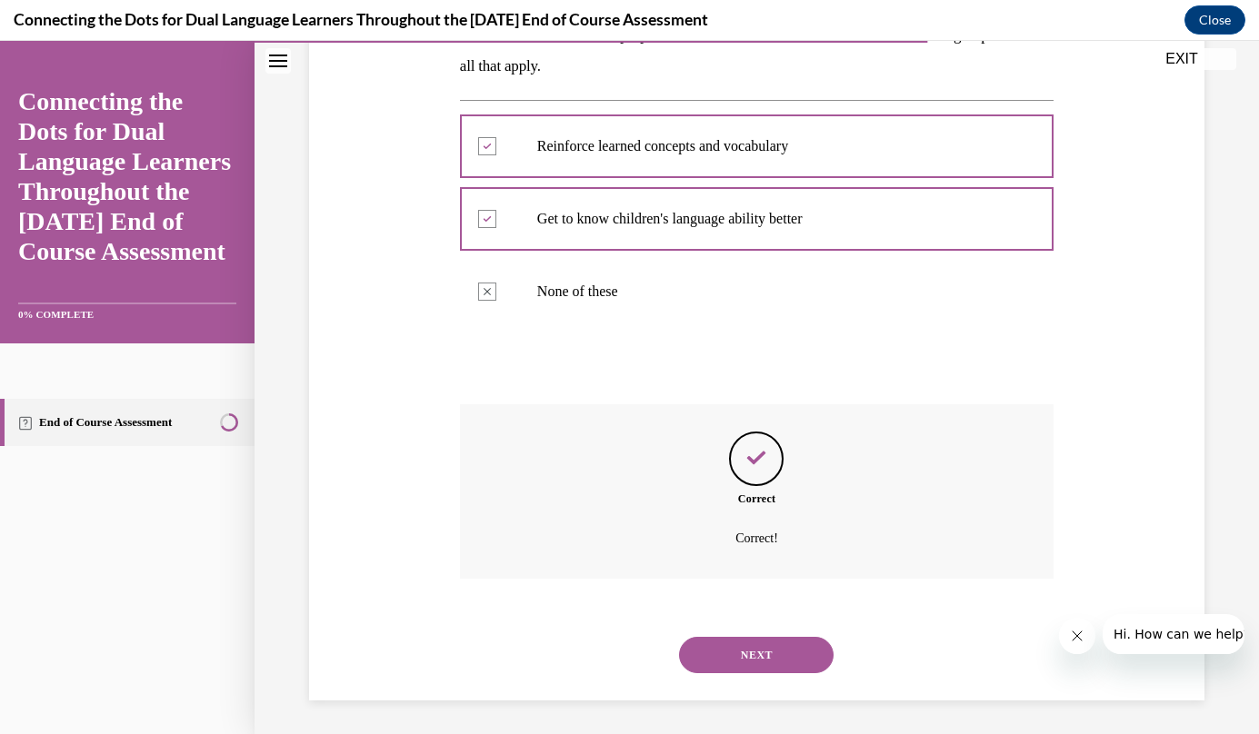
scroll to position [391, 0]
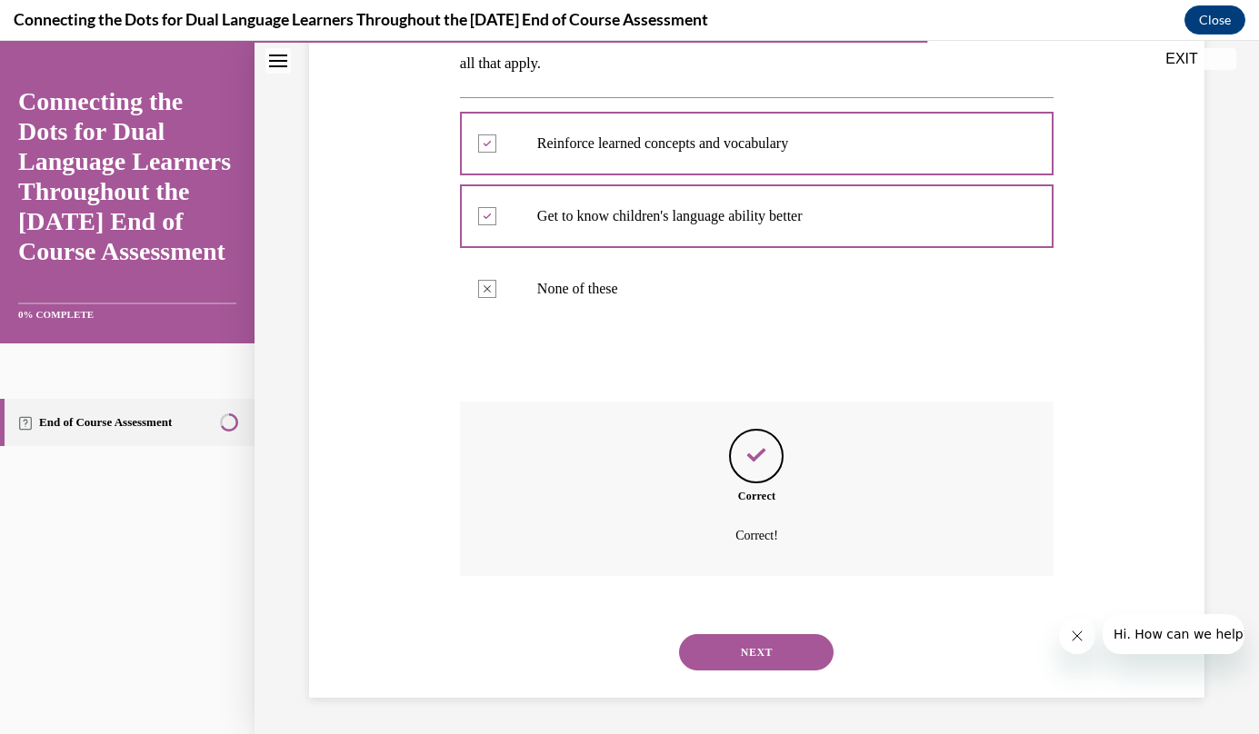
click at [774, 663] on button "NEXT" at bounding box center [756, 652] width 154 height 36
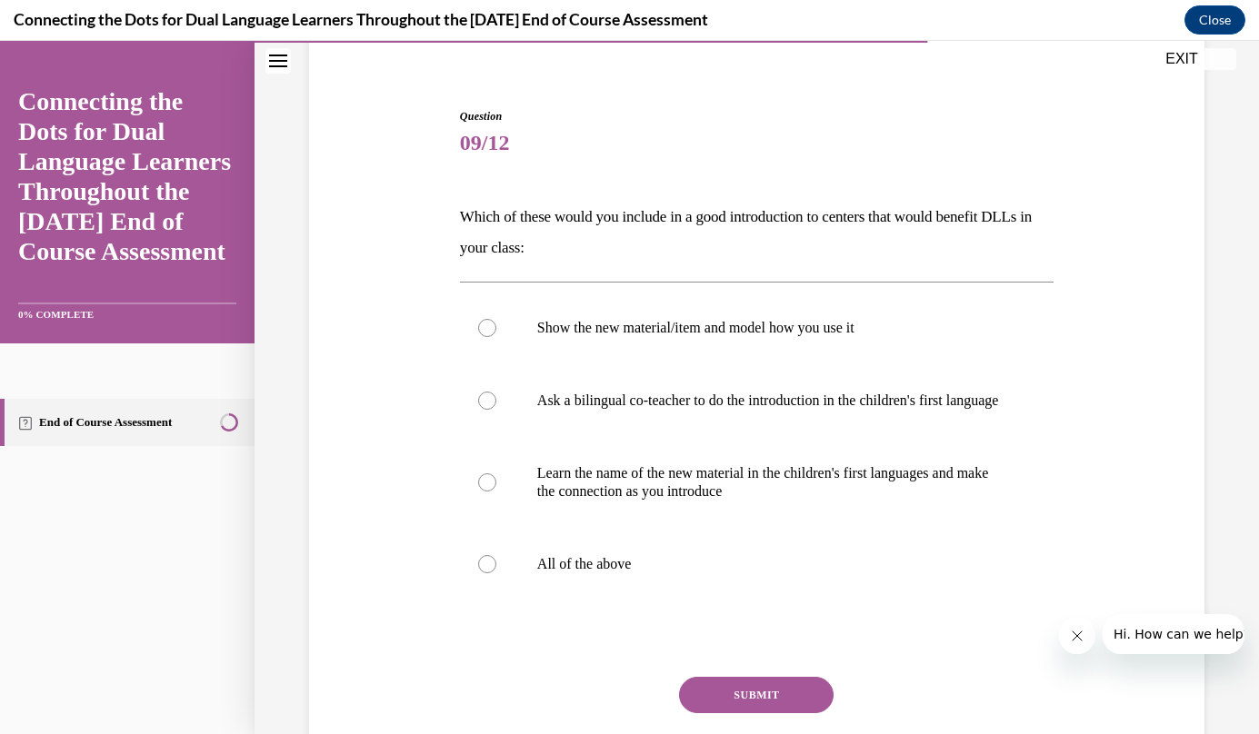
scroll to position [144, 0]
click at [626, 599] on label "All of the above" at bounding box center [756, 564] width 593 height 73
click at [496, 573] on input "All of the above" at bounding box center [487, 564] width 18 height 18
radio input "true"
click at [765, 712] on button "SUBMIT" at bounding box center [756, 695] width 154 height 36
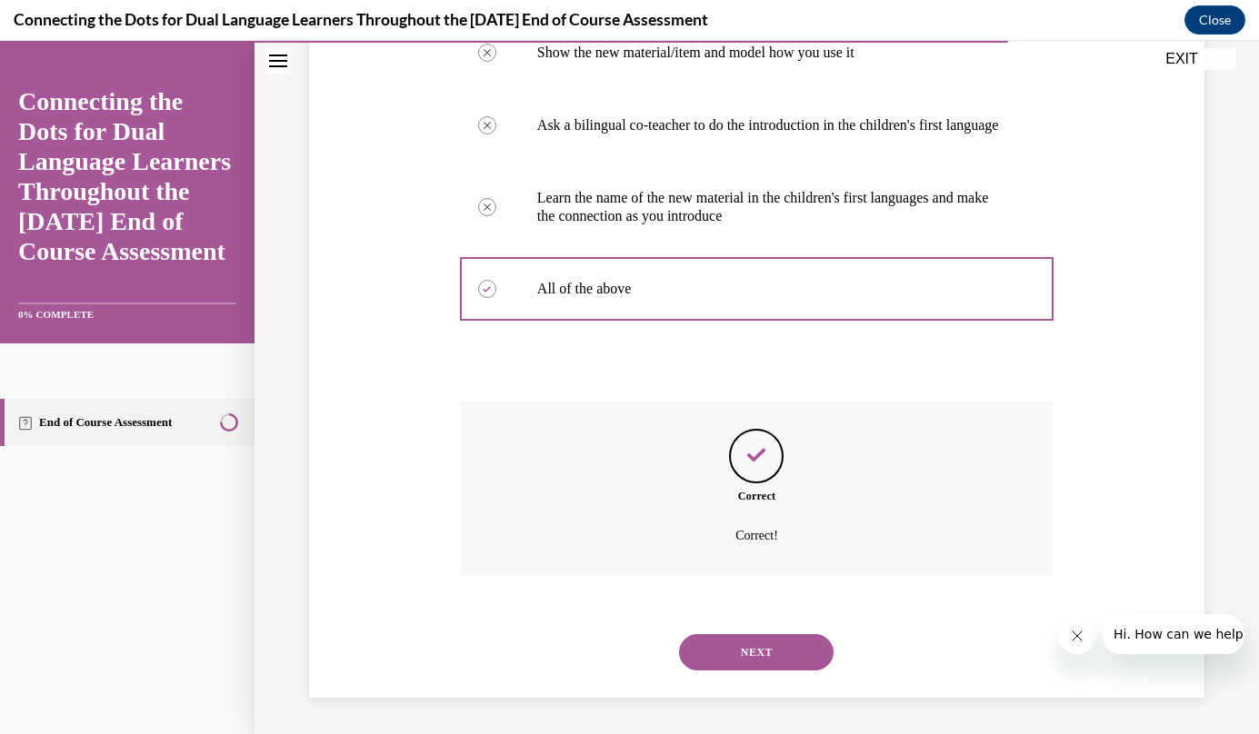
click at [778, 656] on button "NEXT" at bounding box center [756, 652] width 154 height 36
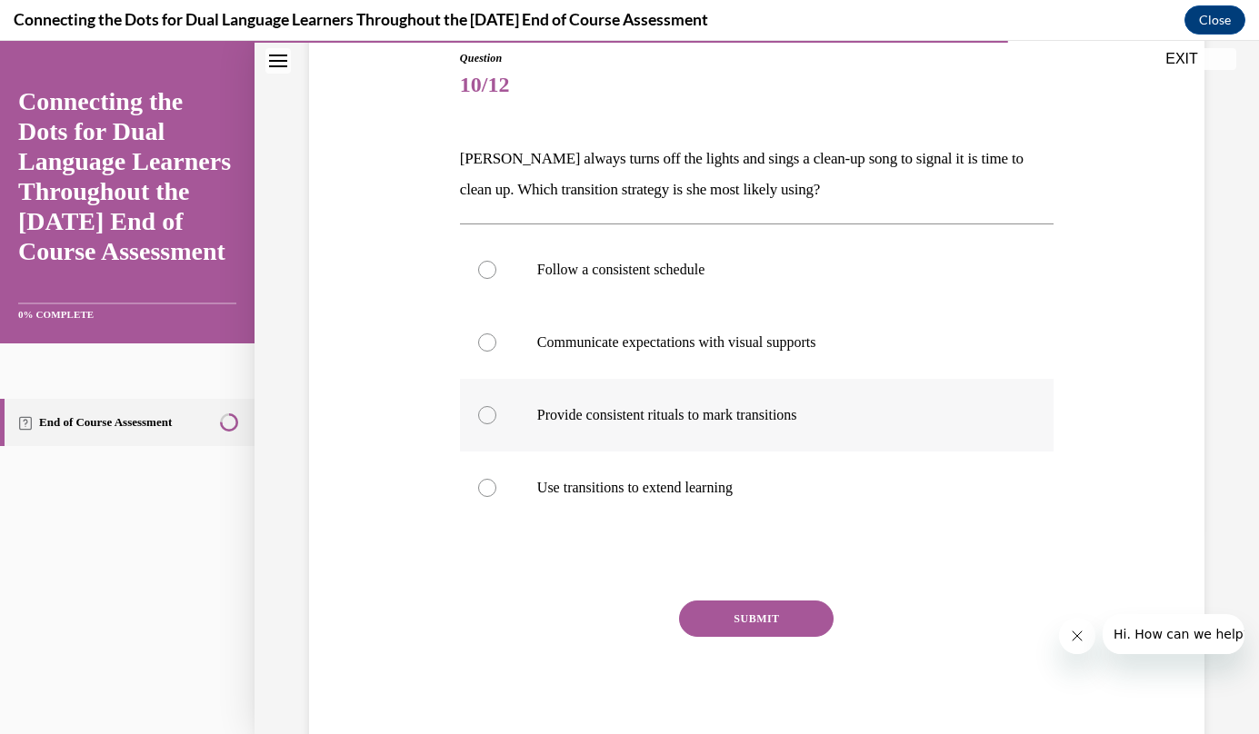
click at [573, 414] on p "Provide consistent rituals to mark transitions" at bounding box center [772, 415] width 471 height 18
click at [496, 414] on input "Provide consistent rituals to mark transitions" at bounding box center [487, 415] width 18 height 18
radio input "true"
click at [758, 619] on button "SUBMIT" at bounding box center [756, 619] width 154 height 36
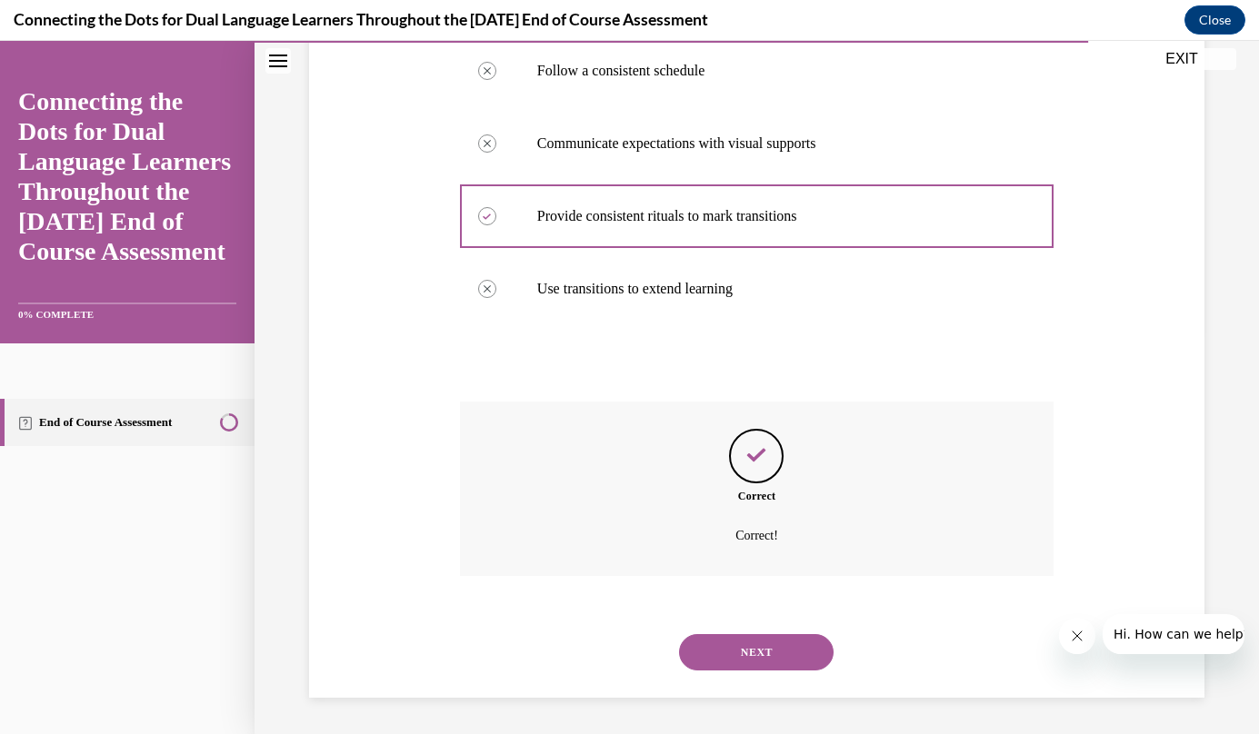
click at [761, 659] on button "NEXT" at bounding box center [756, 652] width 154 height 36
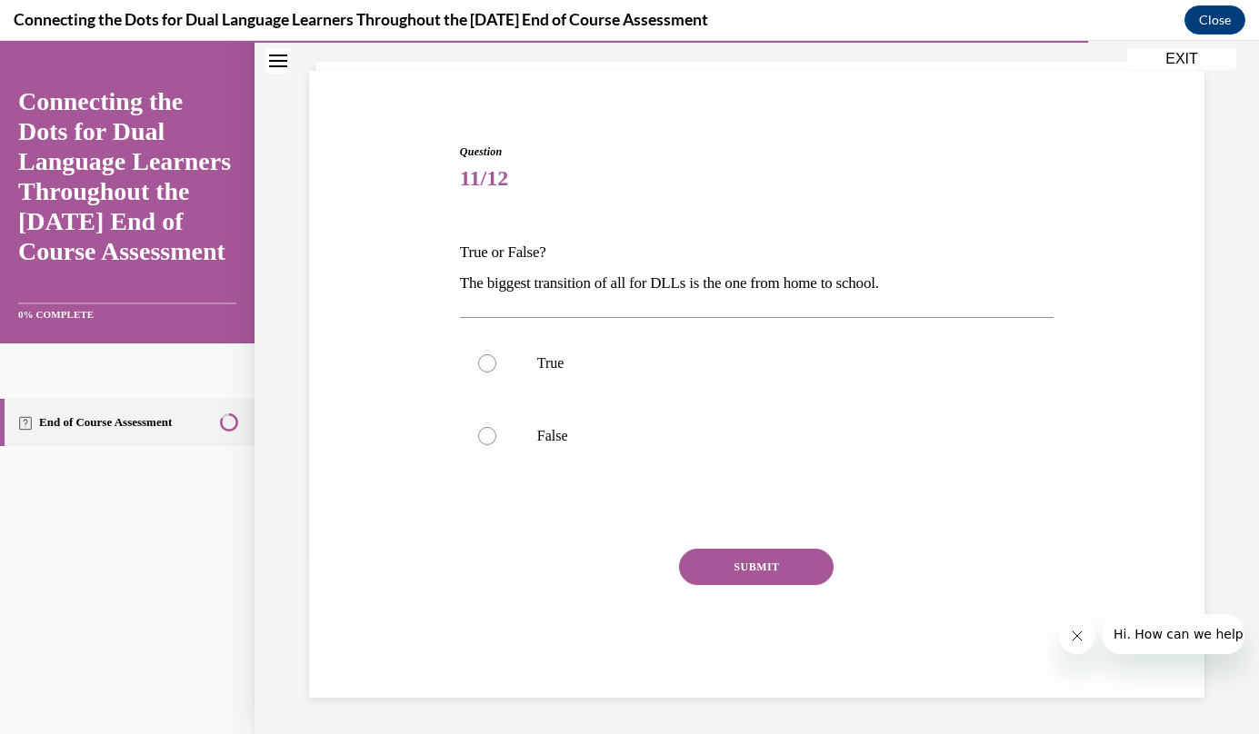
scroll to position [109, 0]
click at [625, 358] on p "True" at bounding box center [772, 363] width 471 height 18
click at [496, 358] on input "True" at bounding box center [487, 363] width 18 height 18
radio input "true"
click at [749, 568] on button "SUBMIT" at bounding box center [756, 567] width 154 height 36
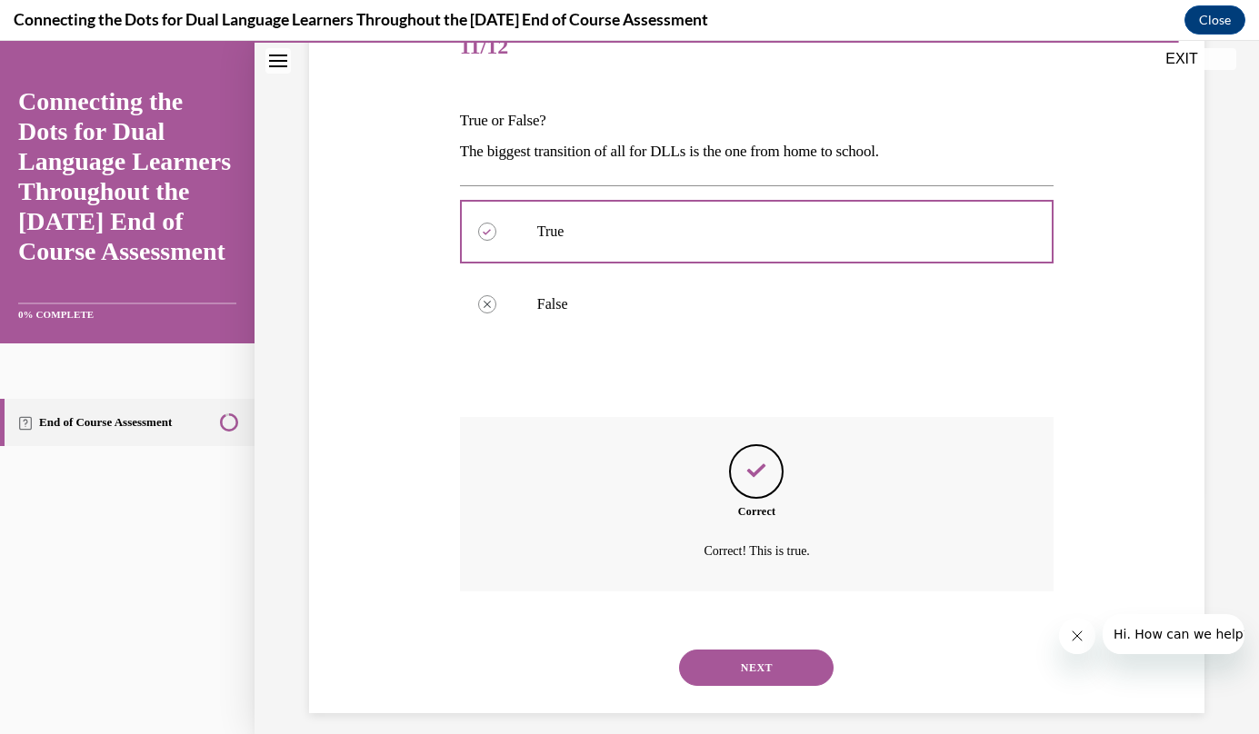
scroll to position [256, 0]
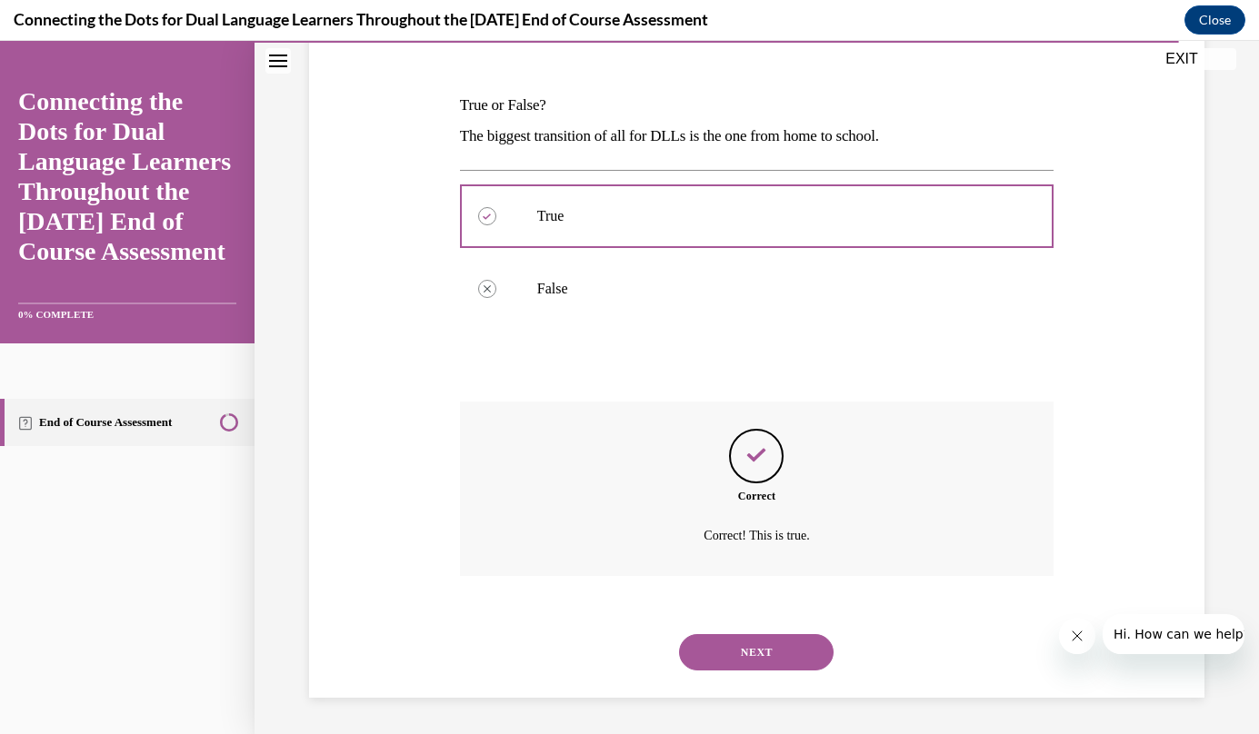
click at [752, 652] on button "NEXT" at bounding box center [756, 652] width 154 height 36
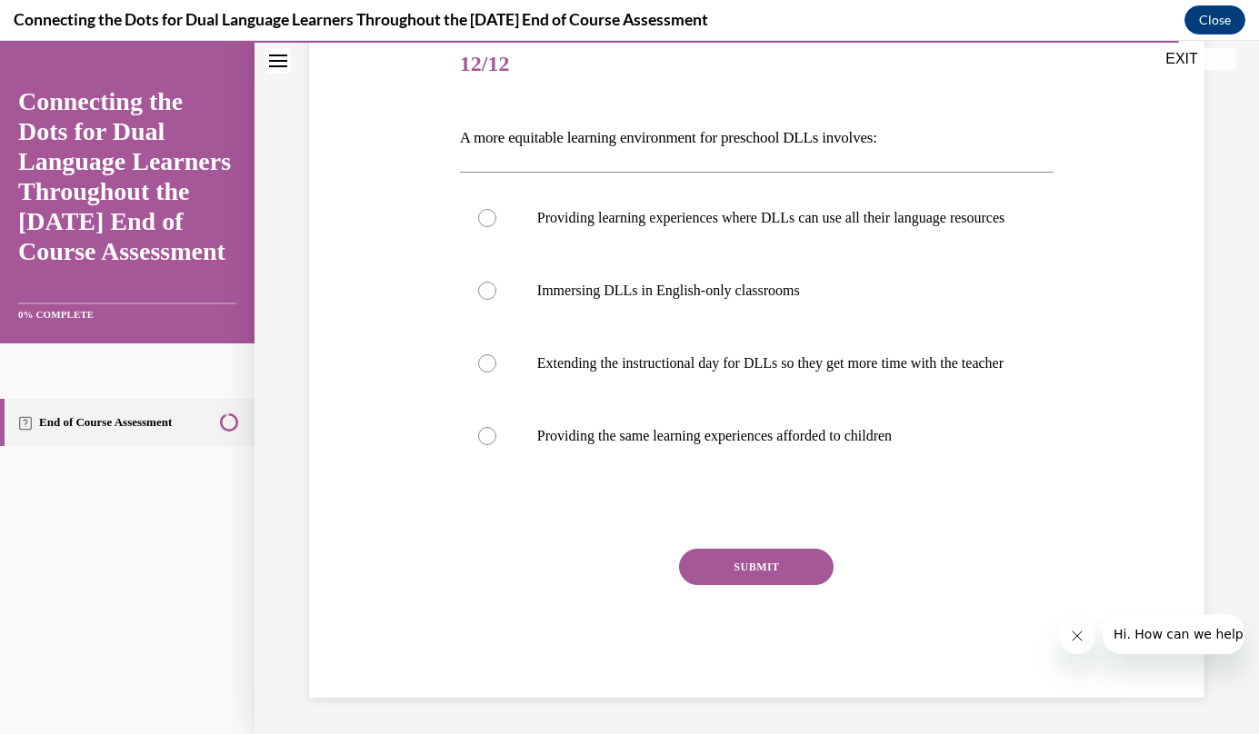
scroll to position [0, 0]
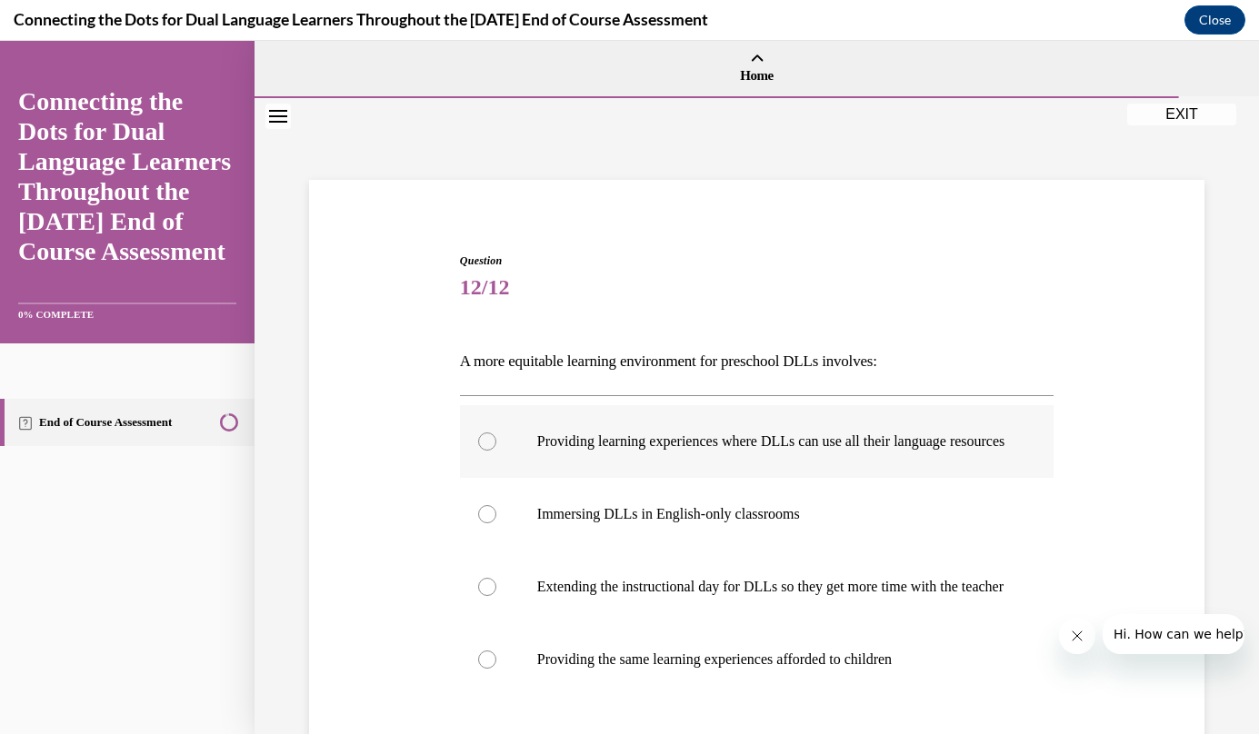
click at [666, 451] on p "Providing learning experiences where DLLs can use all their language resources" at bounding box center [772, 442] width 471 height 18
click at [496, 451] on input "Providing learning experiences where DLLs can use all their language resources" at bounding box center [487, 442] width 18 height 18
radio input "true"
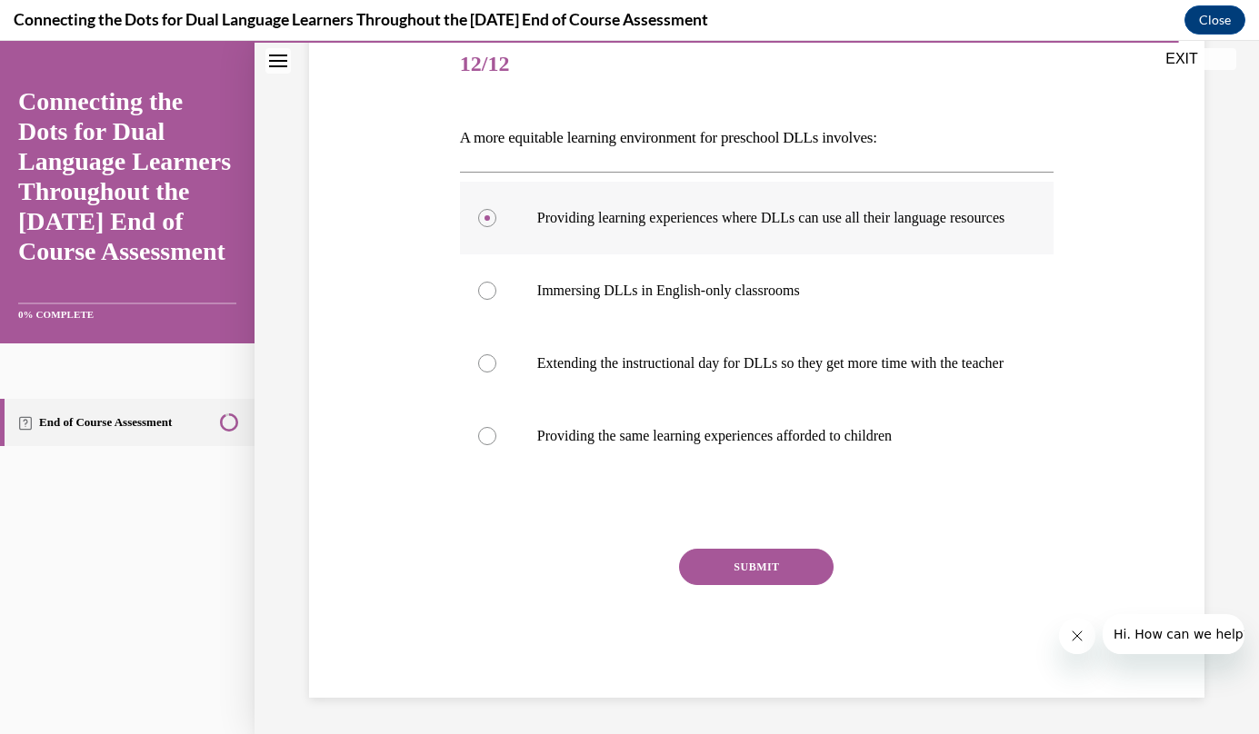
scroll to position [260, 0]
click at [767, 563] on button "SUBMIT" at bounding box center [756, 567] width 154 height 36
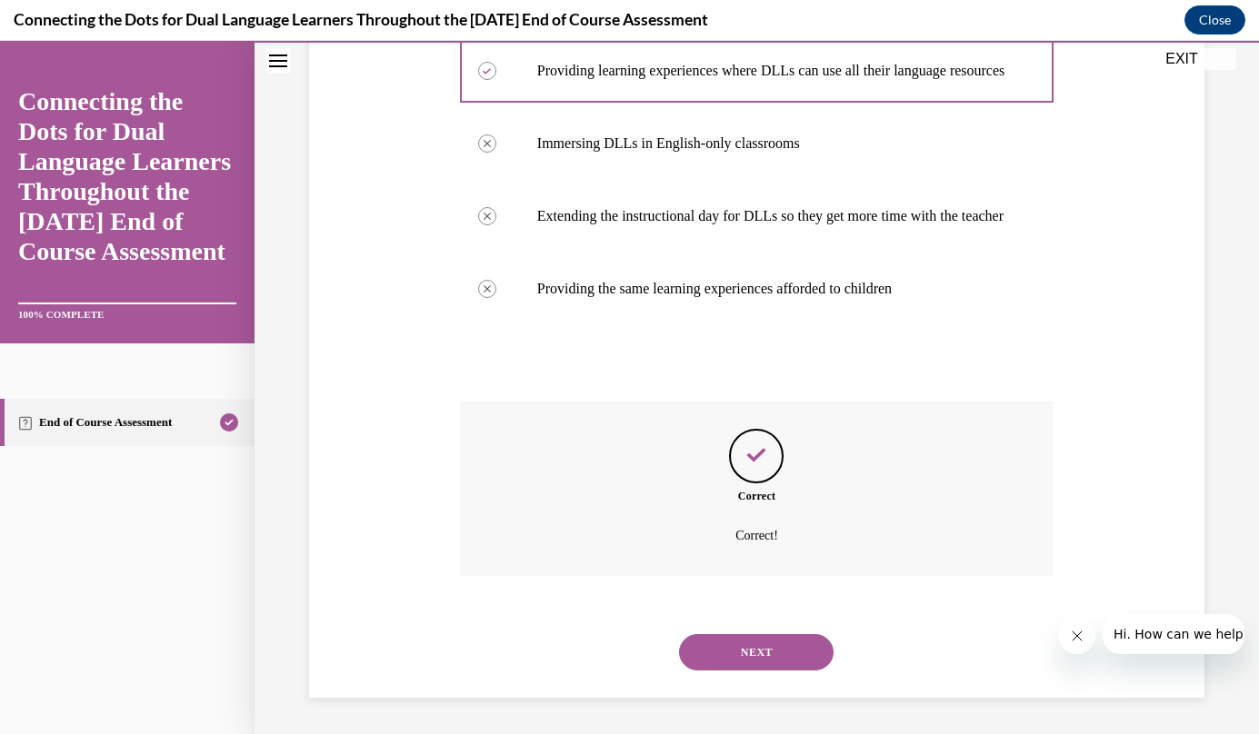
scroll to position [407, 0]
click at [774, 646] on button "NEXT" at bounding box center [756, 652] width 154 height 36
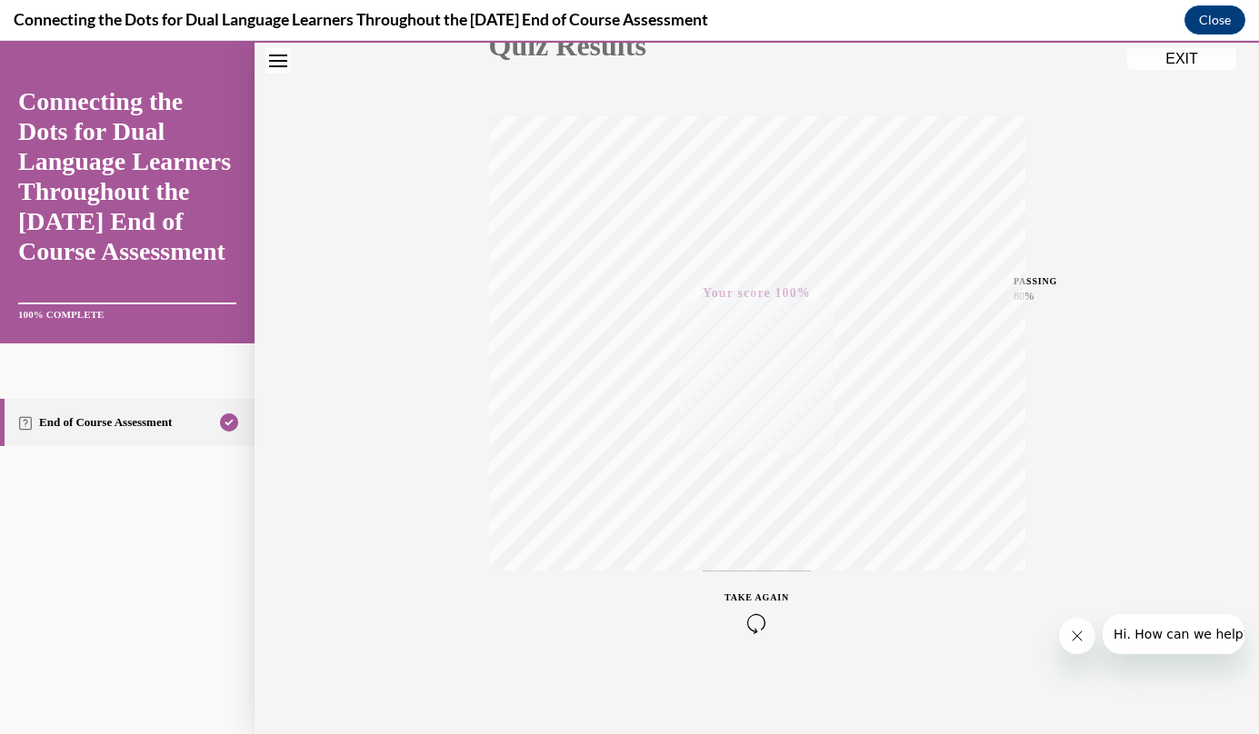
scroll to position [0, 0]
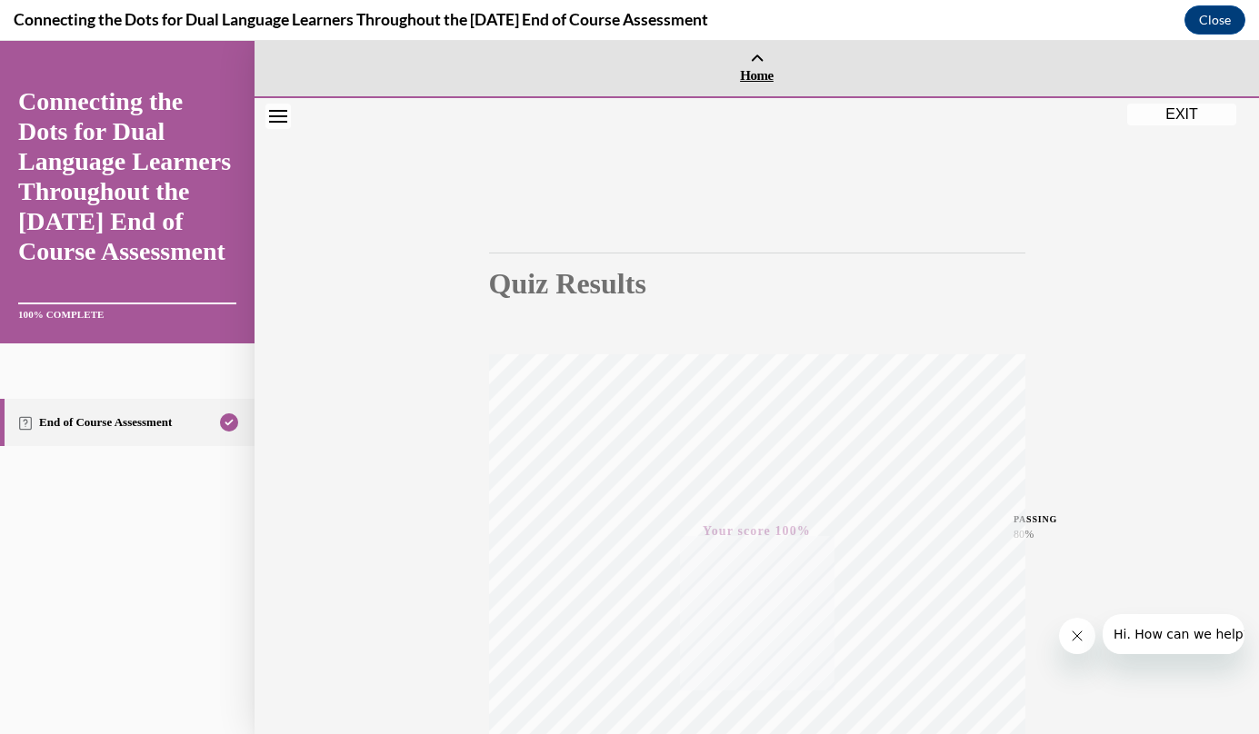
click at [747, 79] on span "Home" at bounding box center [756, 75] width 995 height 16
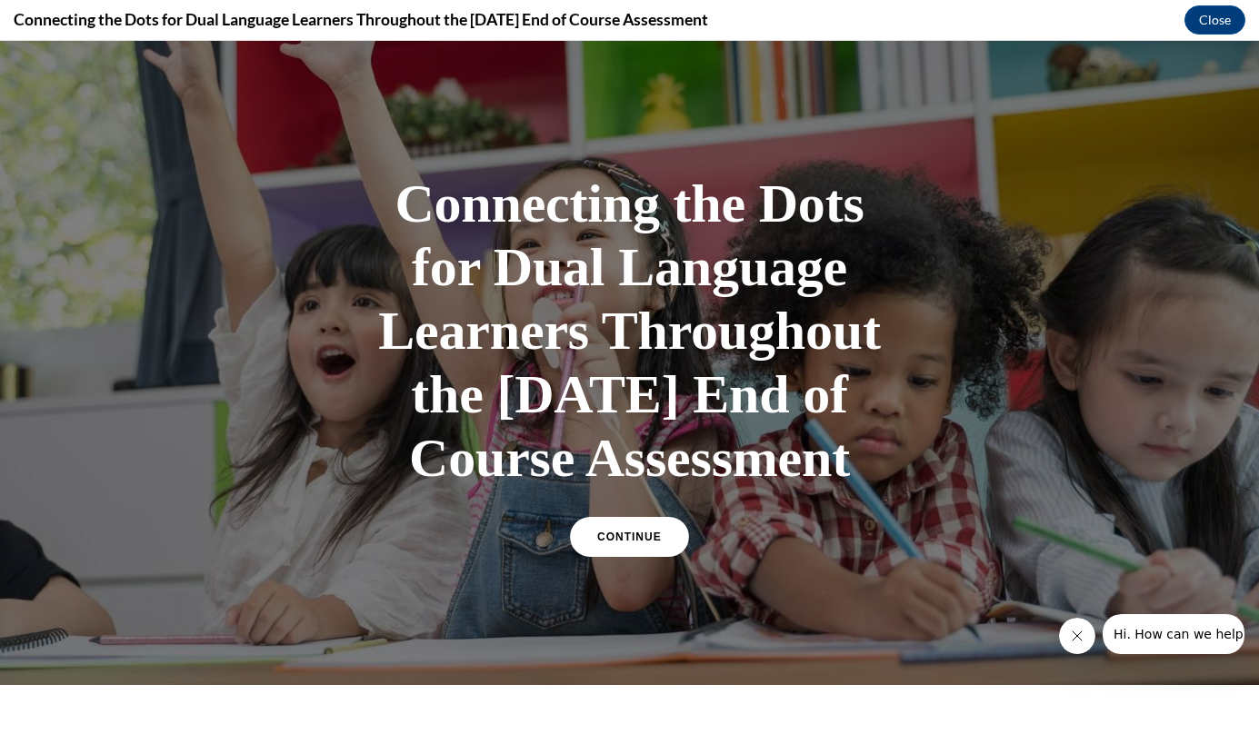
scroll to position [294, 0]
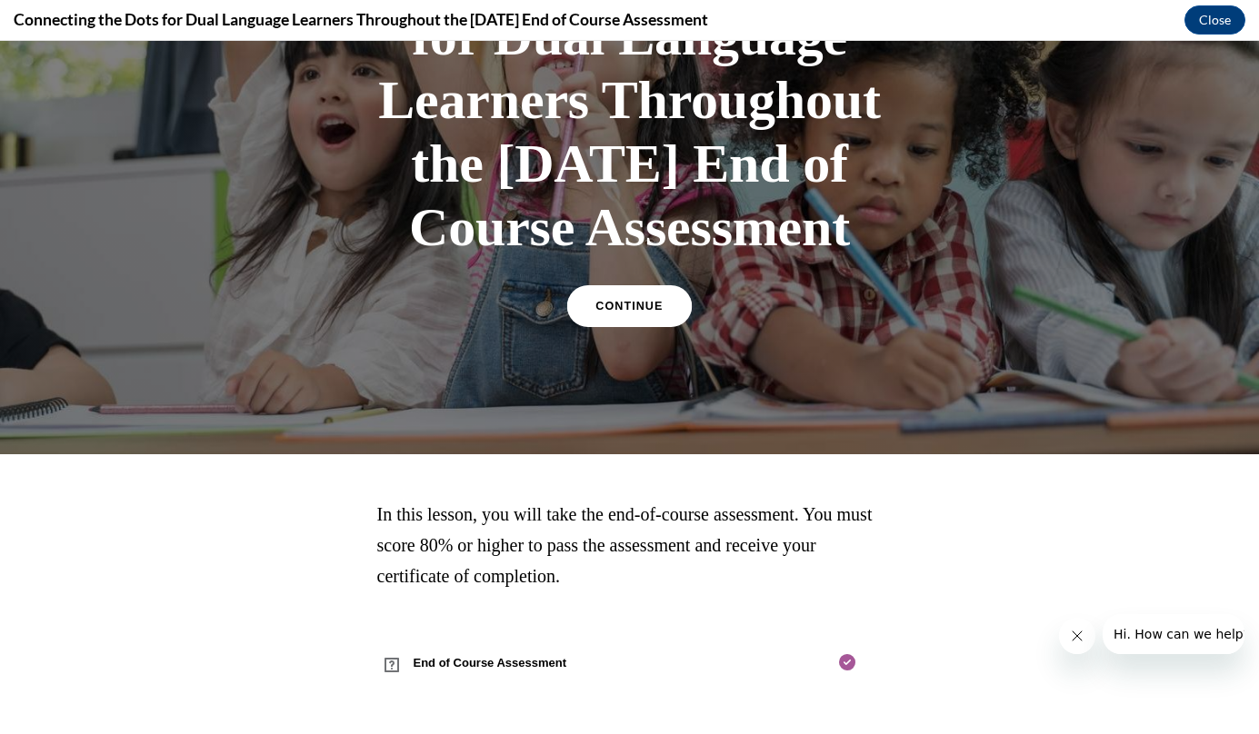
click at [642, 314] on link "CONTINUE" at bounding box center [629, 306] width 124 height 42
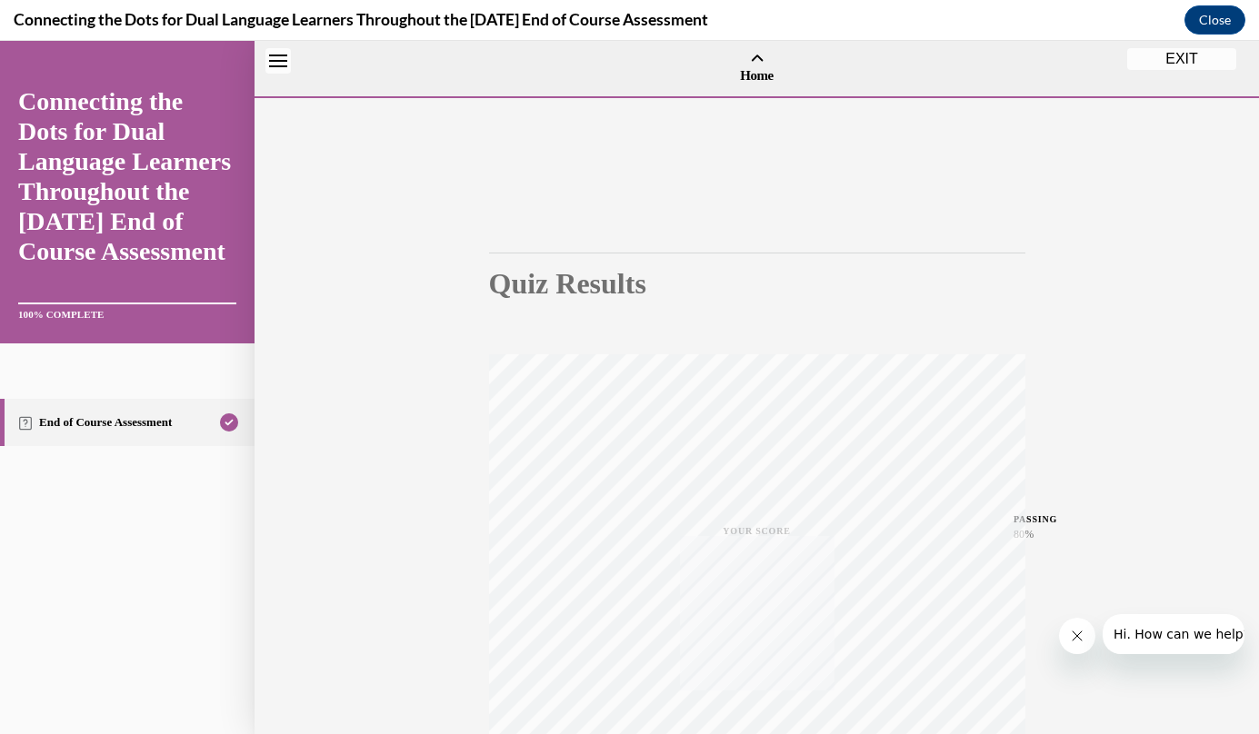
scroll to position [56, 0]
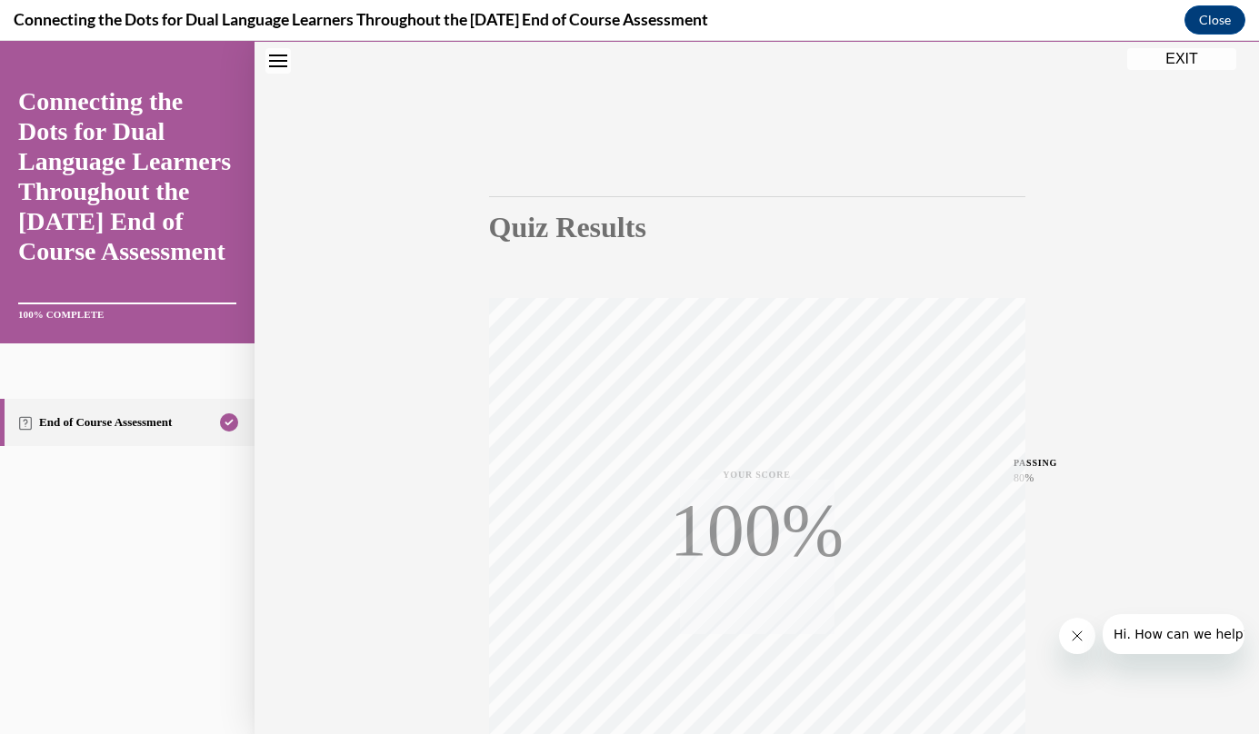
click at [1188, 64] on button "EXIT" at bounding box center [1181, 59] width 109 height 22
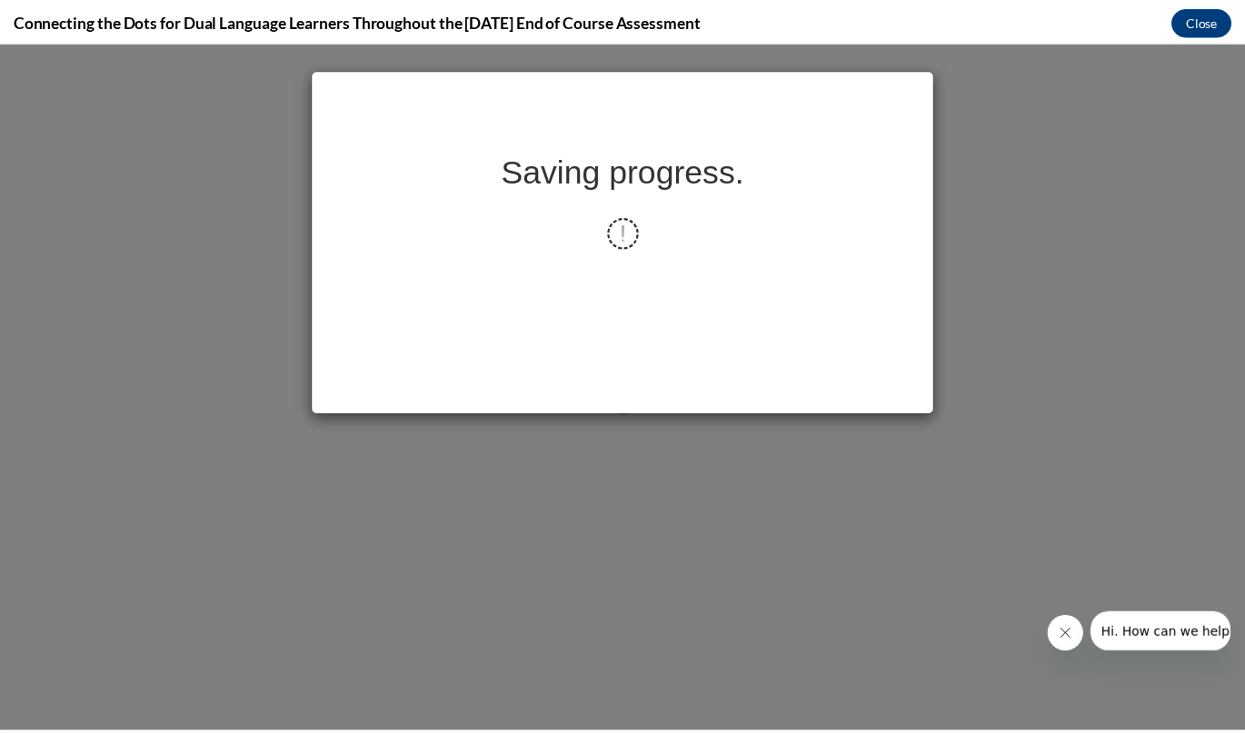
scroll to position [0, 0]
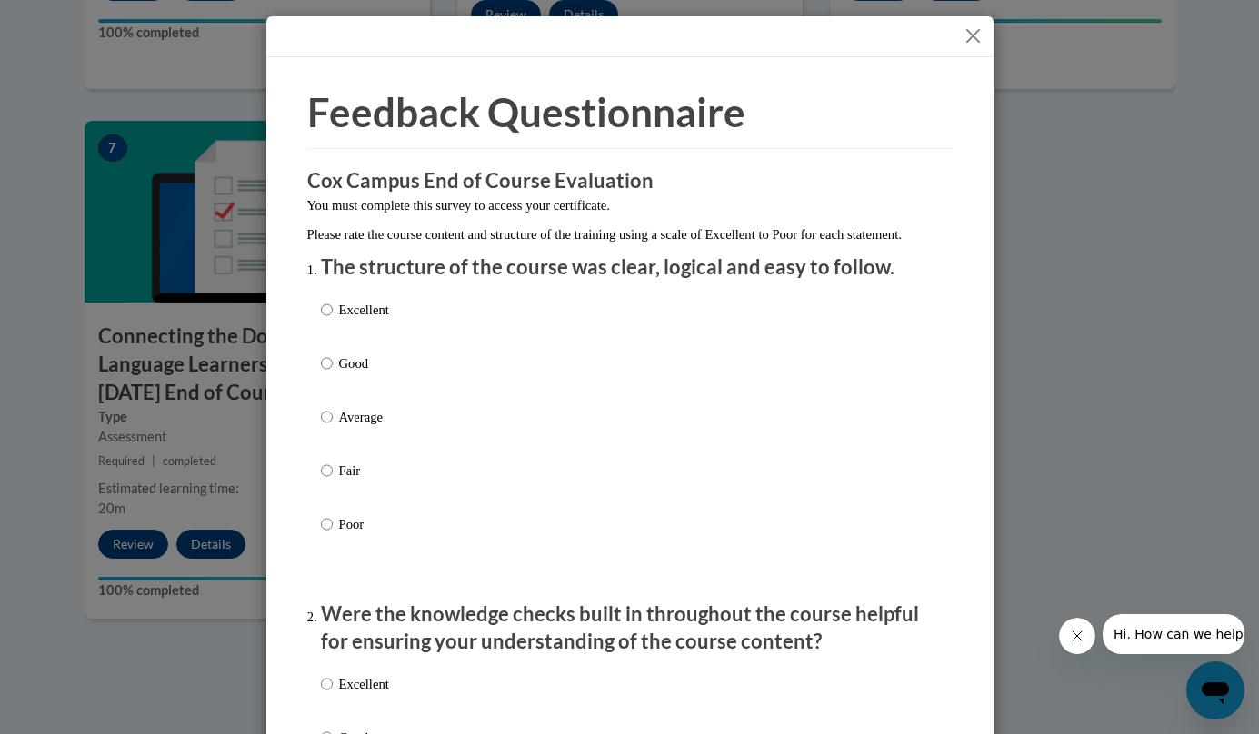
click at [969, 33] on button "Close" at bounding box center [972, 36] width 23 height 23
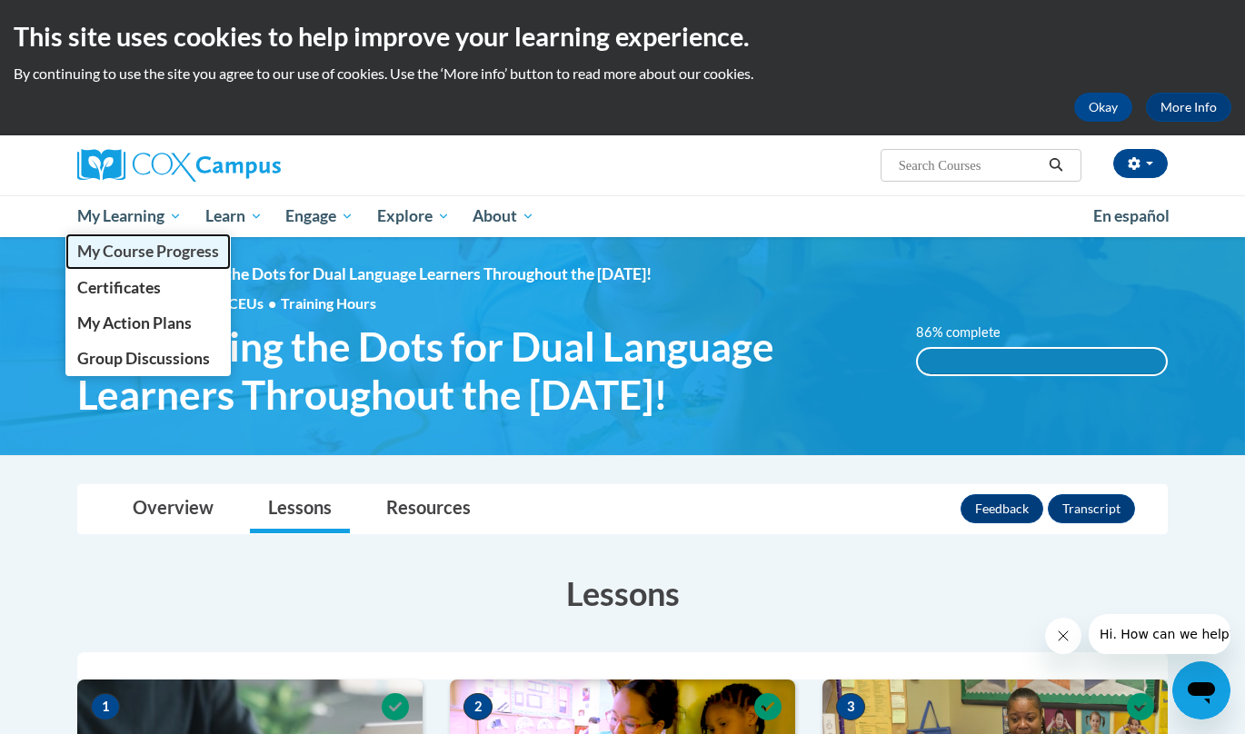
click at [158, 236] on link "My Course Progress" at bounding box center [147, 251] width 165 height 35
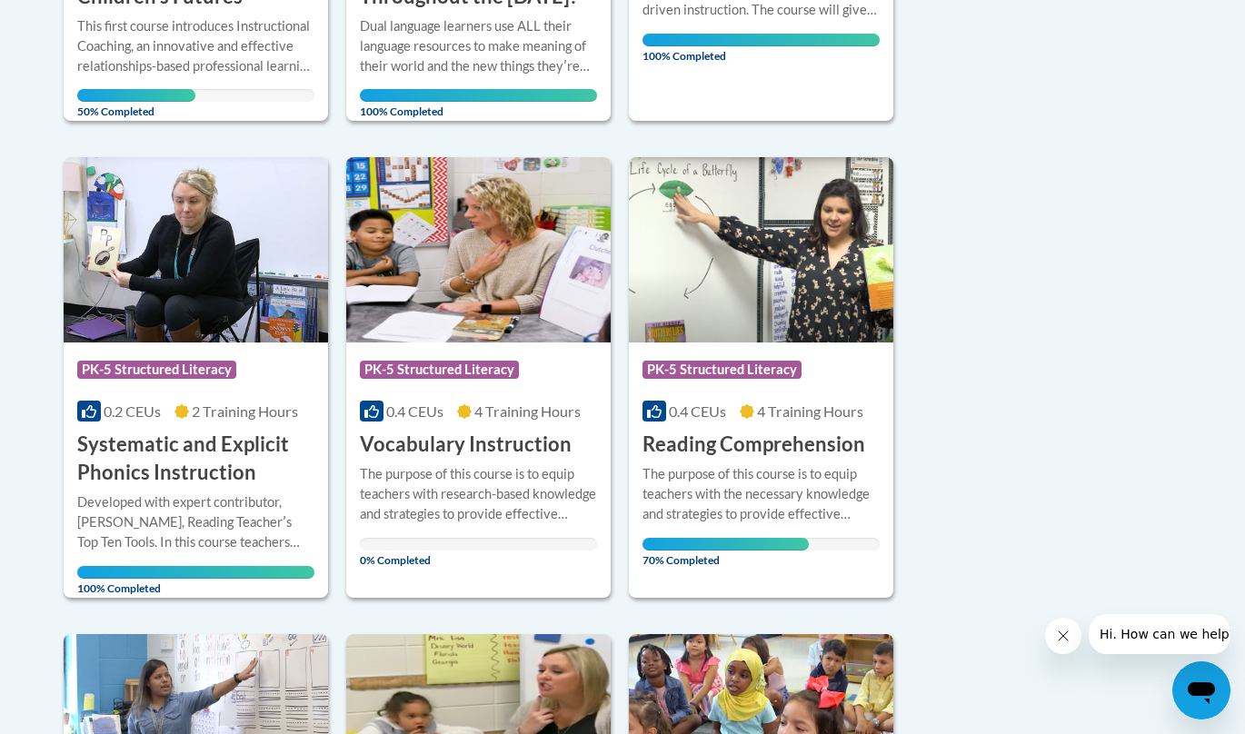
scroll to position [824, 0]
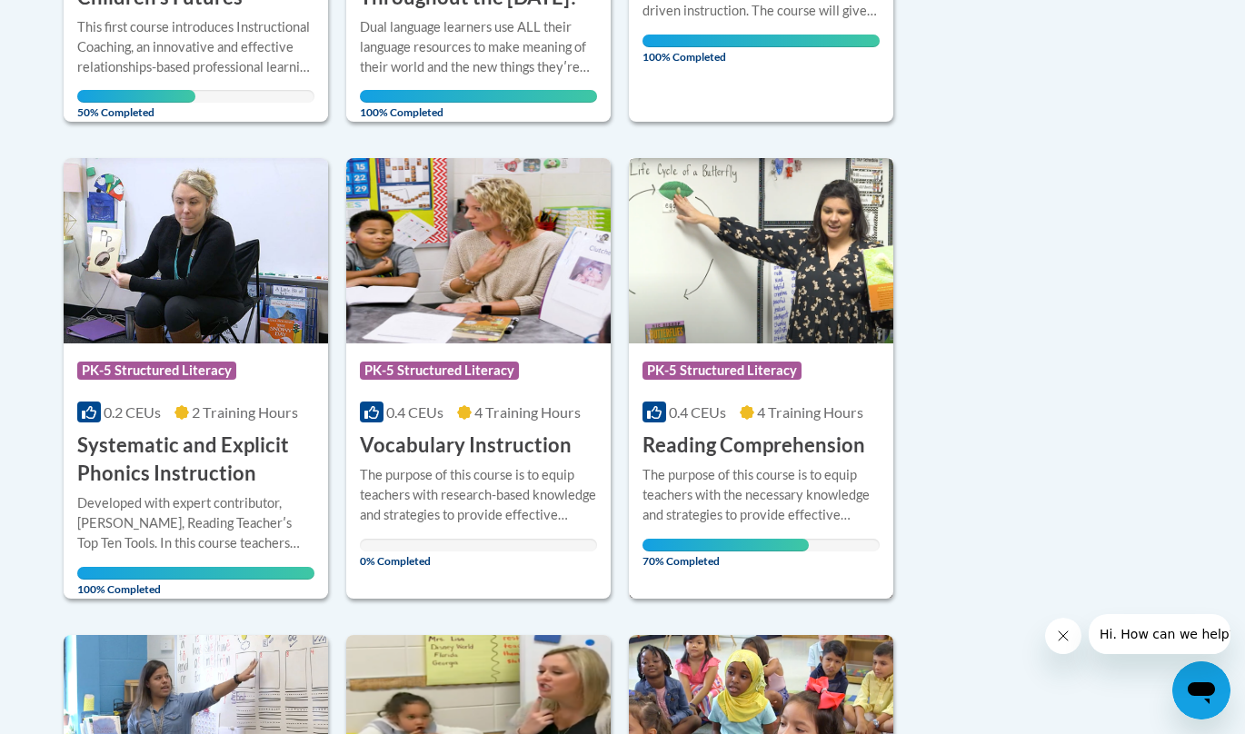
click at [798, 314] on img at bounding box center [761, 250] width 264 height 185
